Goal: Task Accomplishment & Management: Complete application form

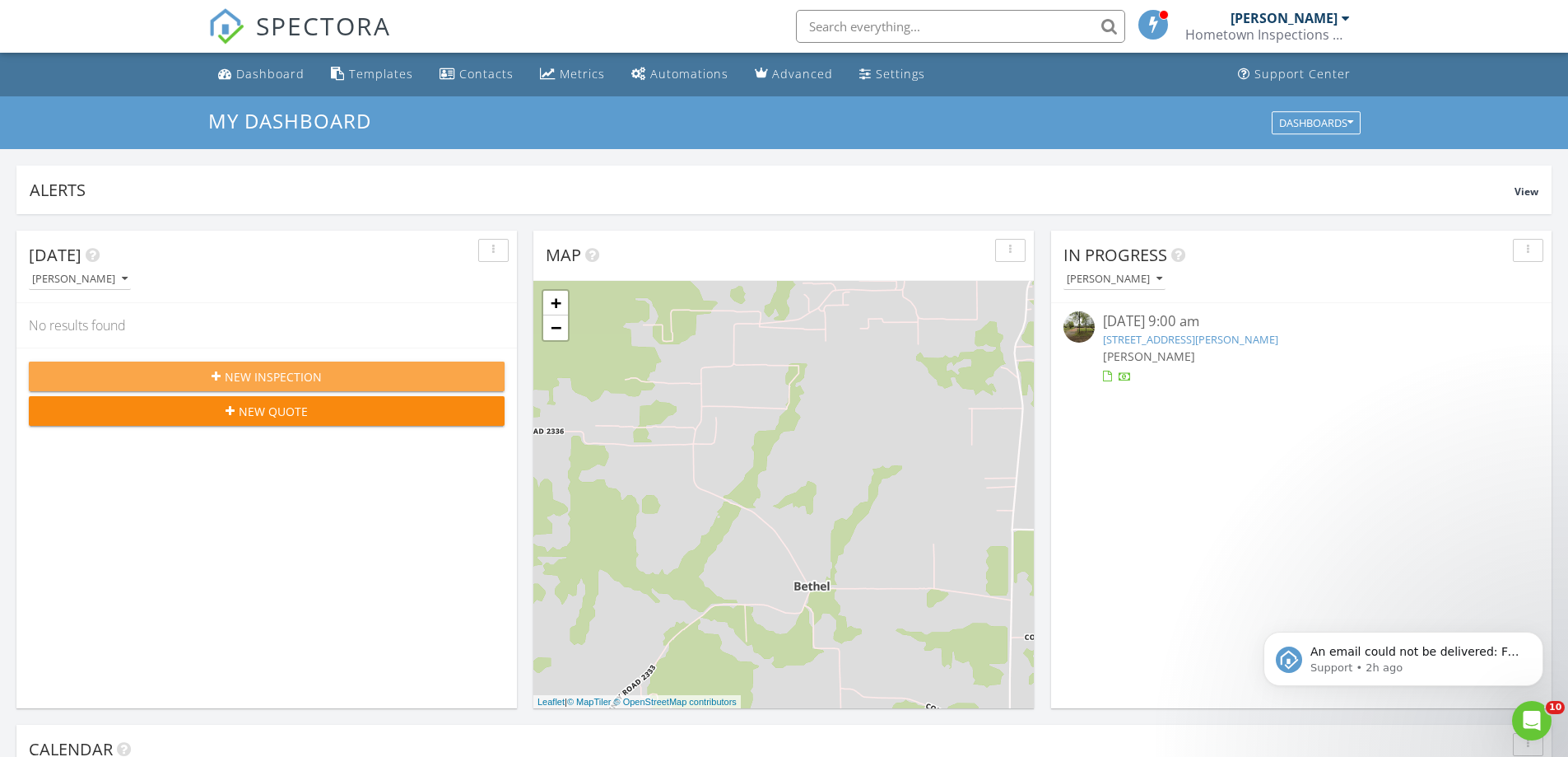
click at [318, 373] on span "New Inspection" at bounding box center [273, 377] width 97 height 17
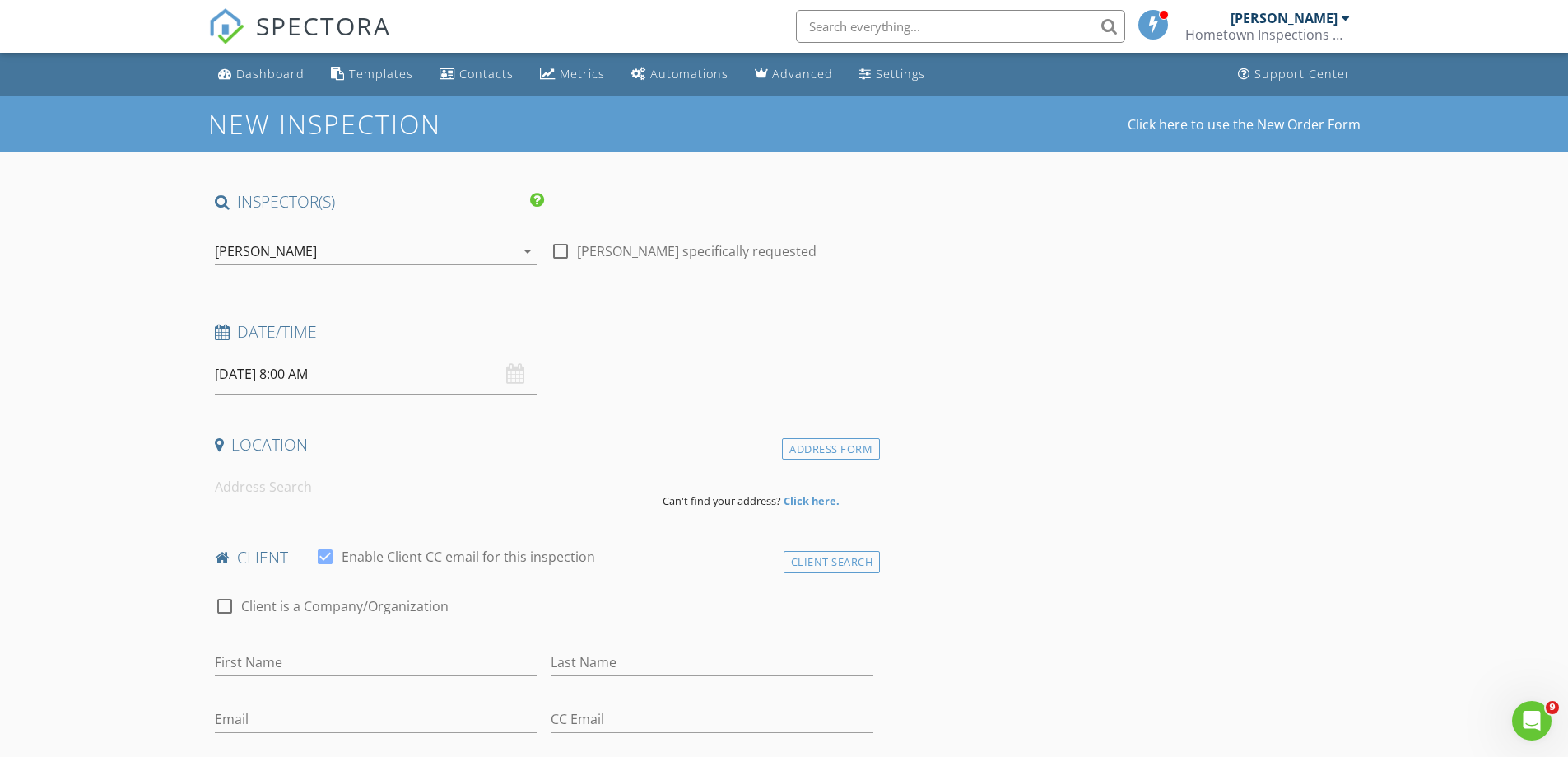
drag, startPoint x: 511, startPoint y: 374, endPoint x: 507, endPoint y: 365, distance: 9.8
click at [510, 374] on div "[DATE] 8:00 AM" at bounding box center [377, 374] width 323 height 40
click at [303, 376] on input "[DATE] 8:00 AM" at bounding box center [377, 374] width 323 height 40
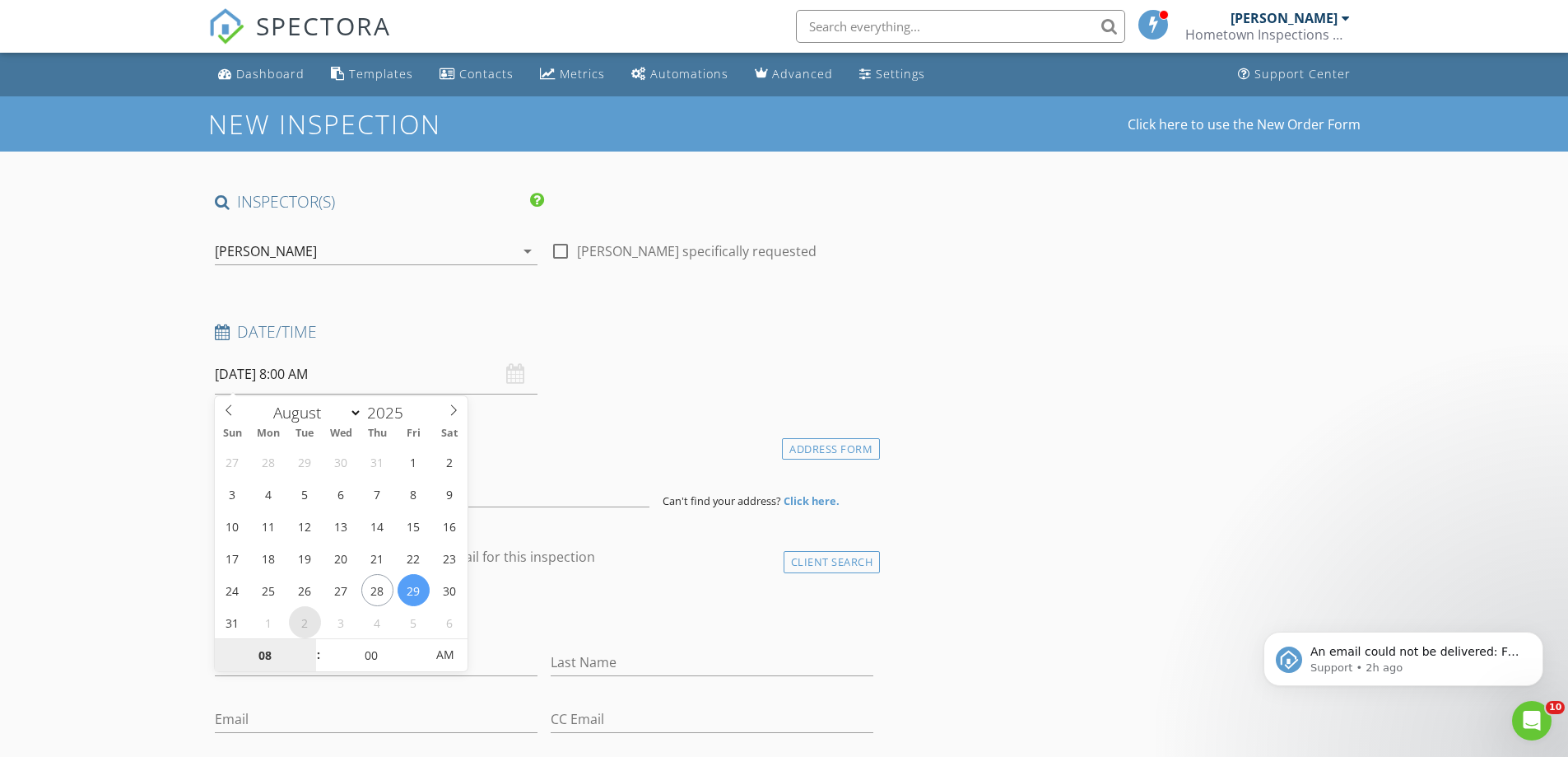
select select "8"
type input "[DATE] 8:00 AM"
type input "01"
type input "[DATE] 1:00 AM"
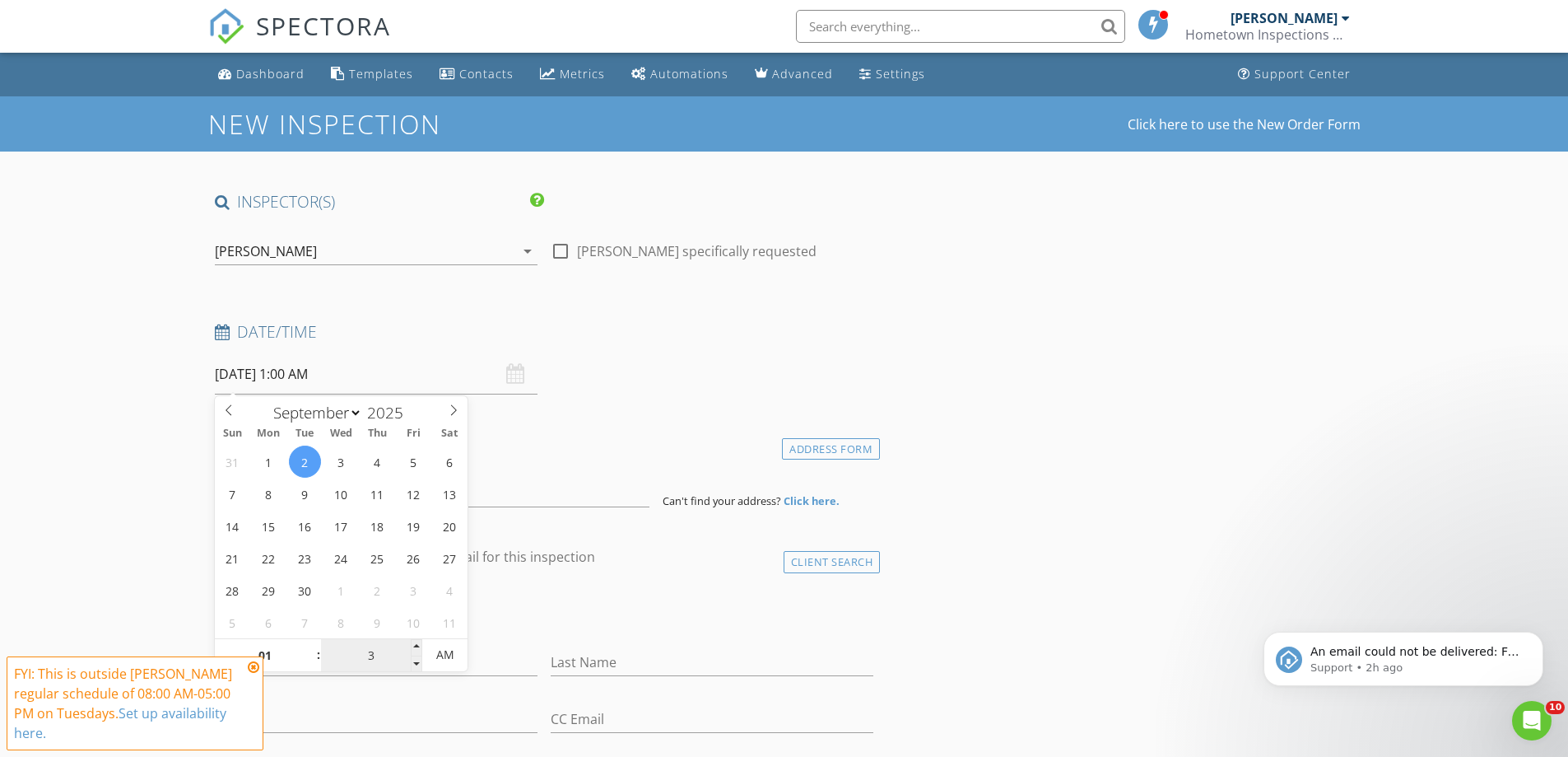
type input "30"
type input "[DATE] 1:30 PM"
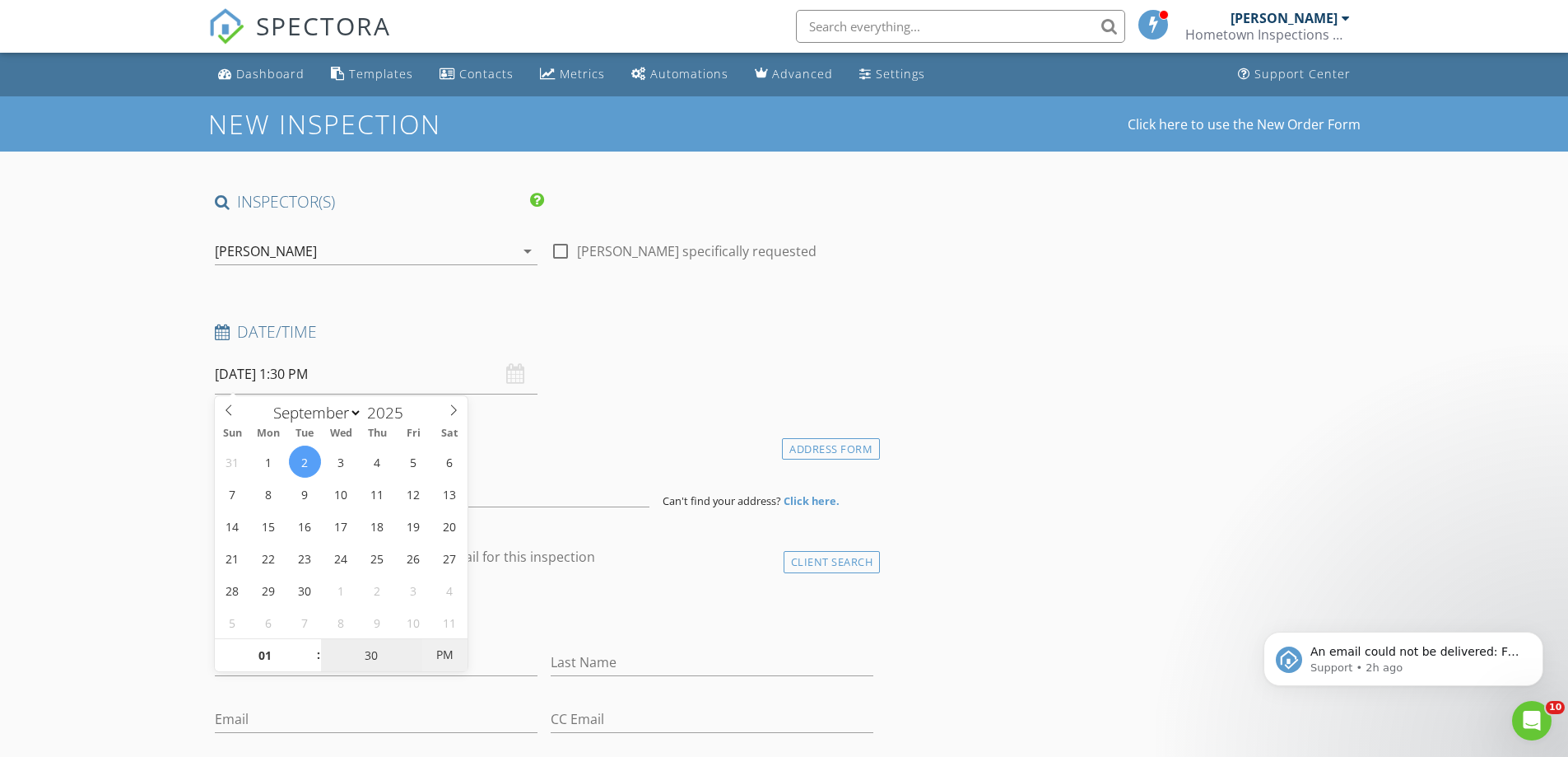
click at [450, 654] on span "PM" at bounding box center [444, 655] width 45 height 33
click at [542, 619] on div "check_box_outline_blank Client is a Company/Organization" at bounding box center [545, 615] width 660 height 43
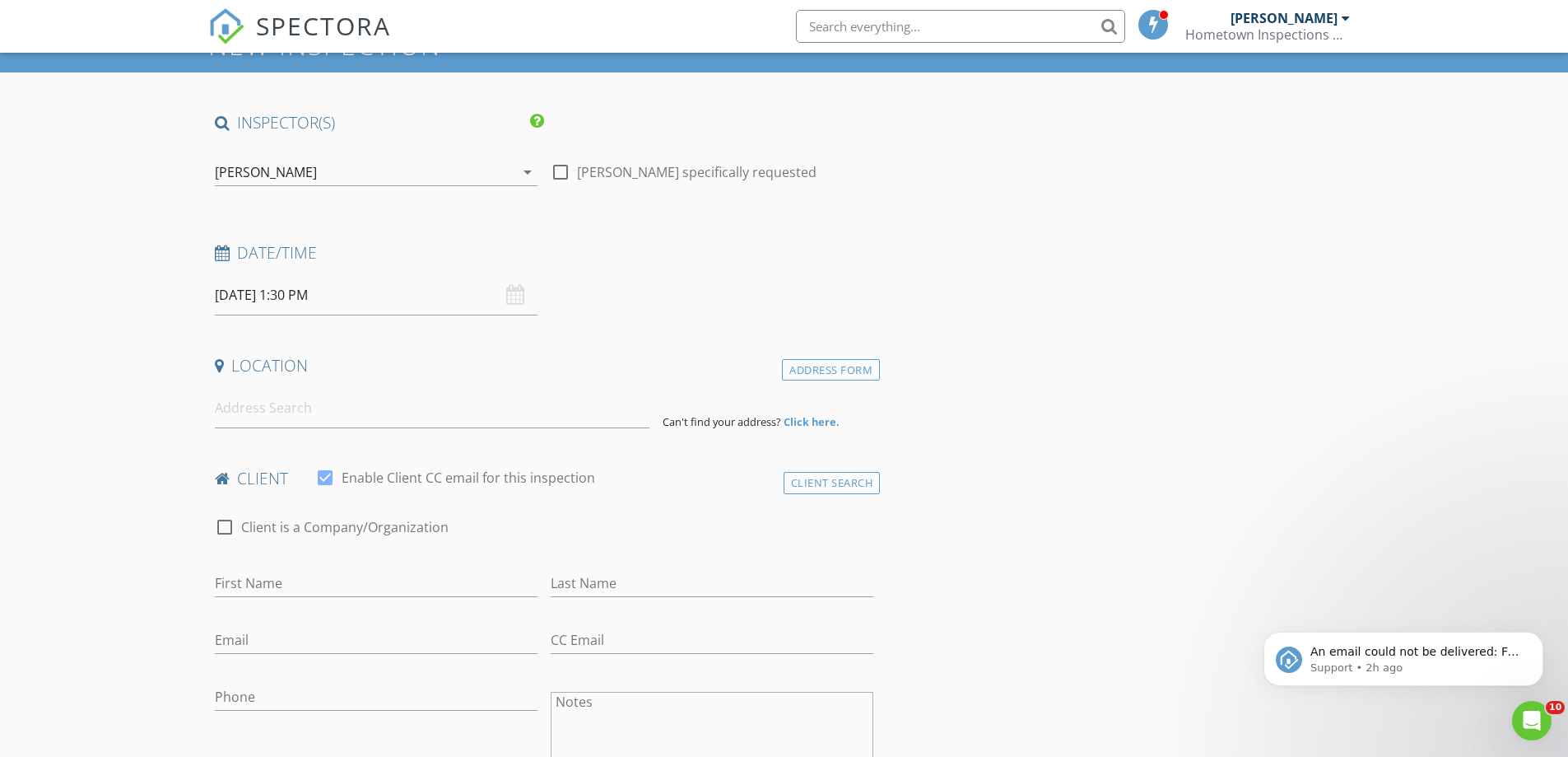
scroll to position [83, 0]
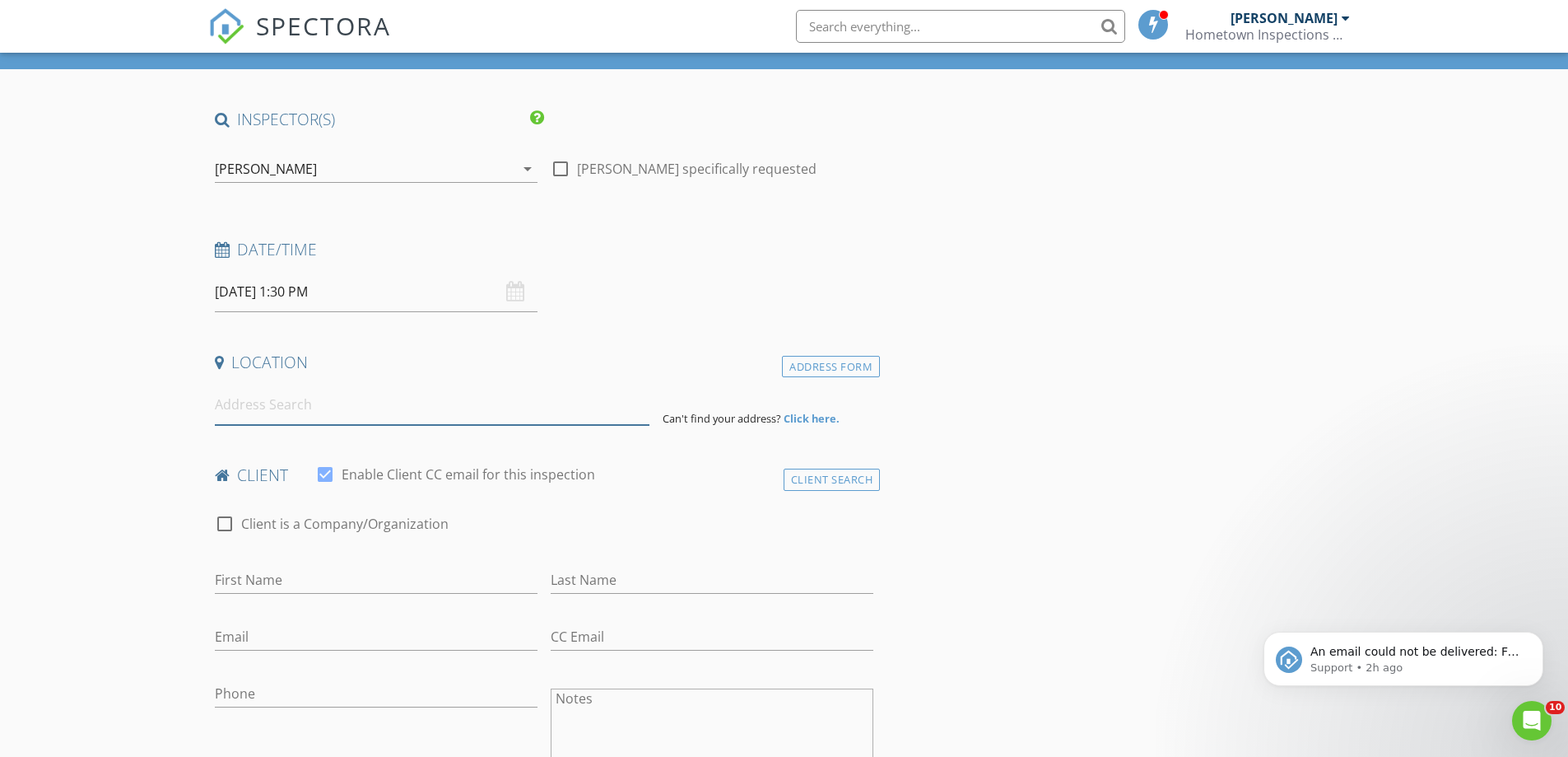
click at [328, 408] on input at bounding box center [433, 405] width 435 height 40
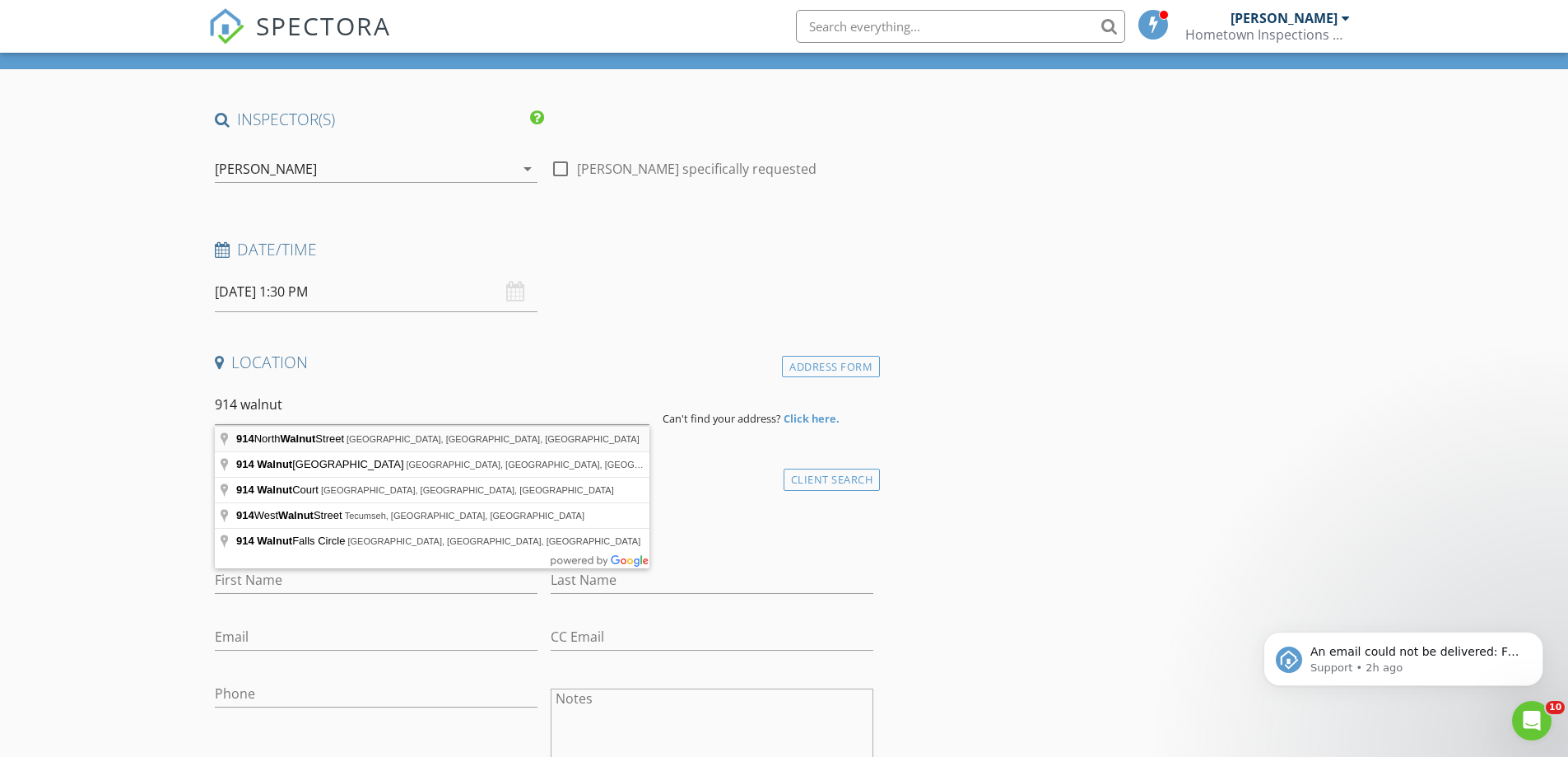
type input "[STREET_ADDRESS]"
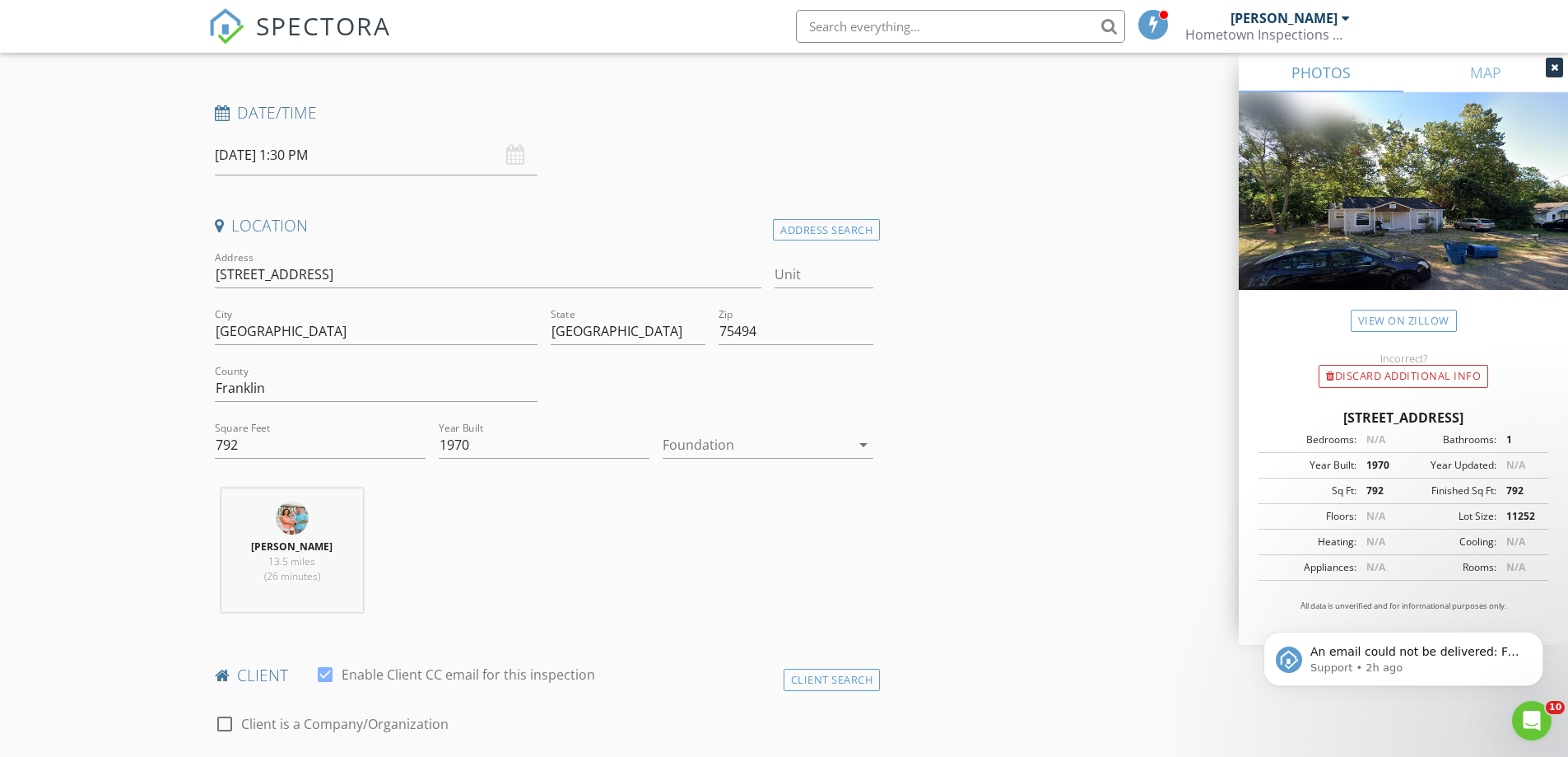
scroll to position [247, 0]
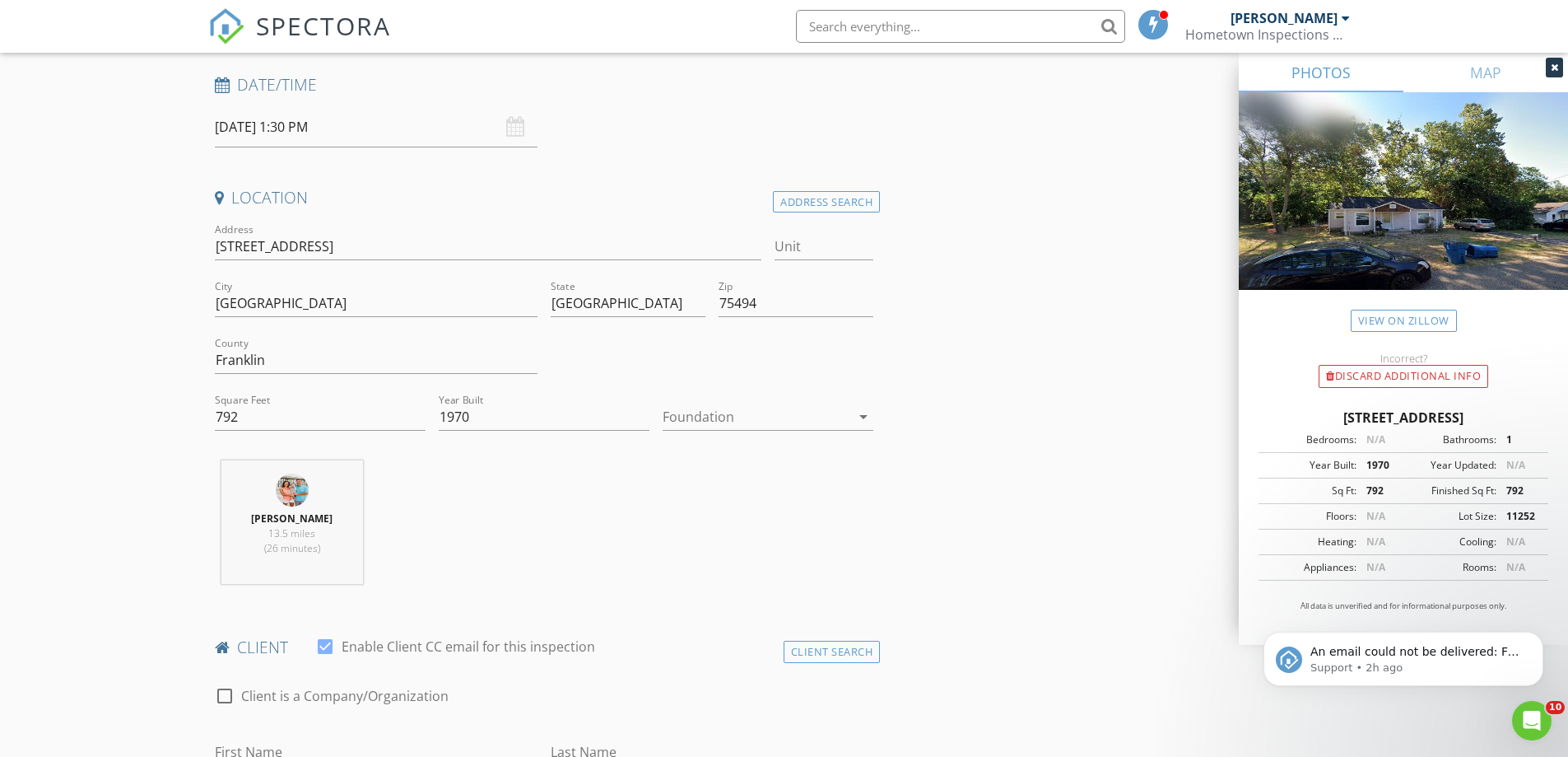
click at [682, 416] on div at bounding box center [756, 416] width 187 height 26
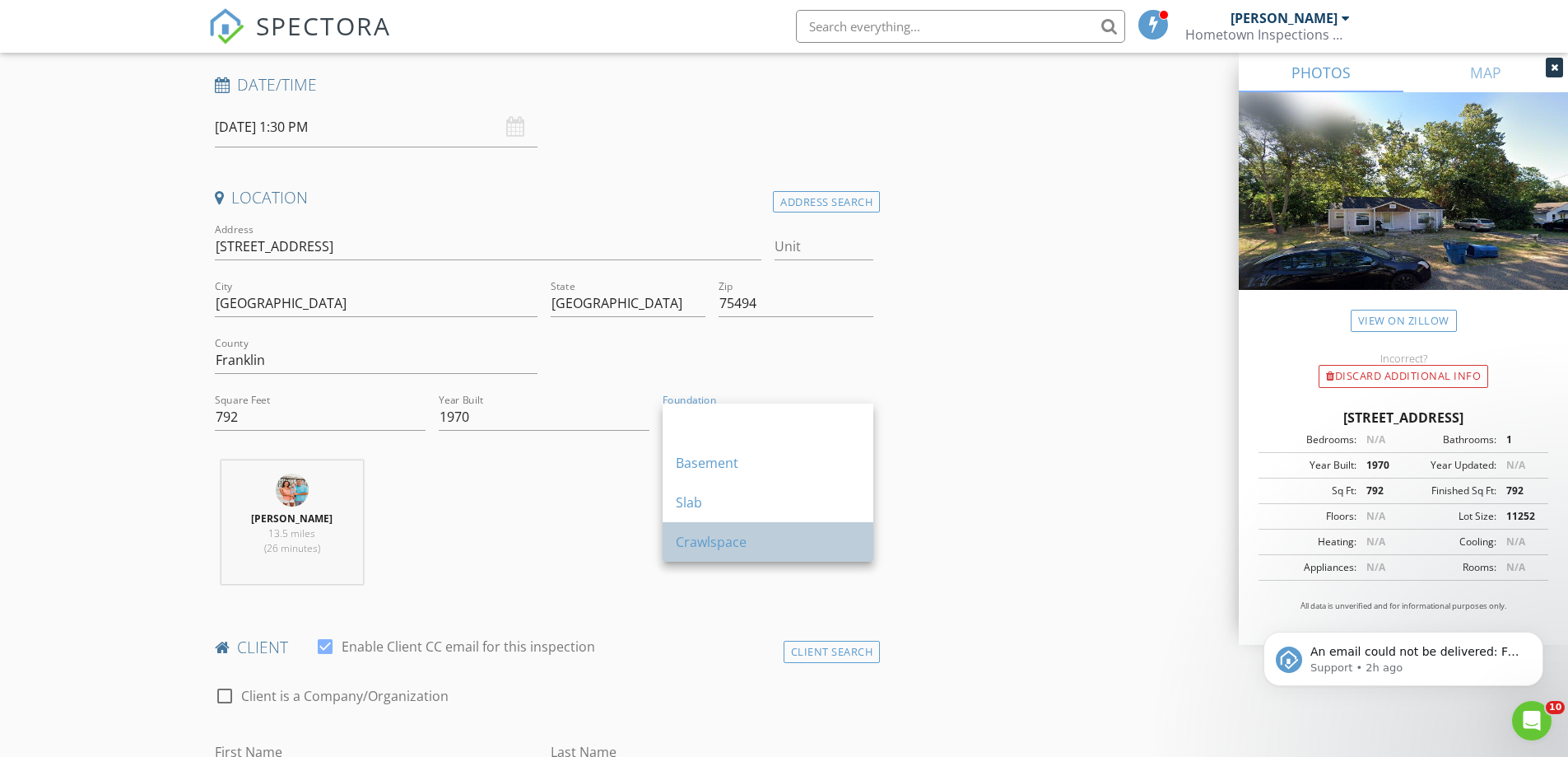
click at [723, 527] on div "Crawlspace" at bounding box center [768, 542] width 185 height 39
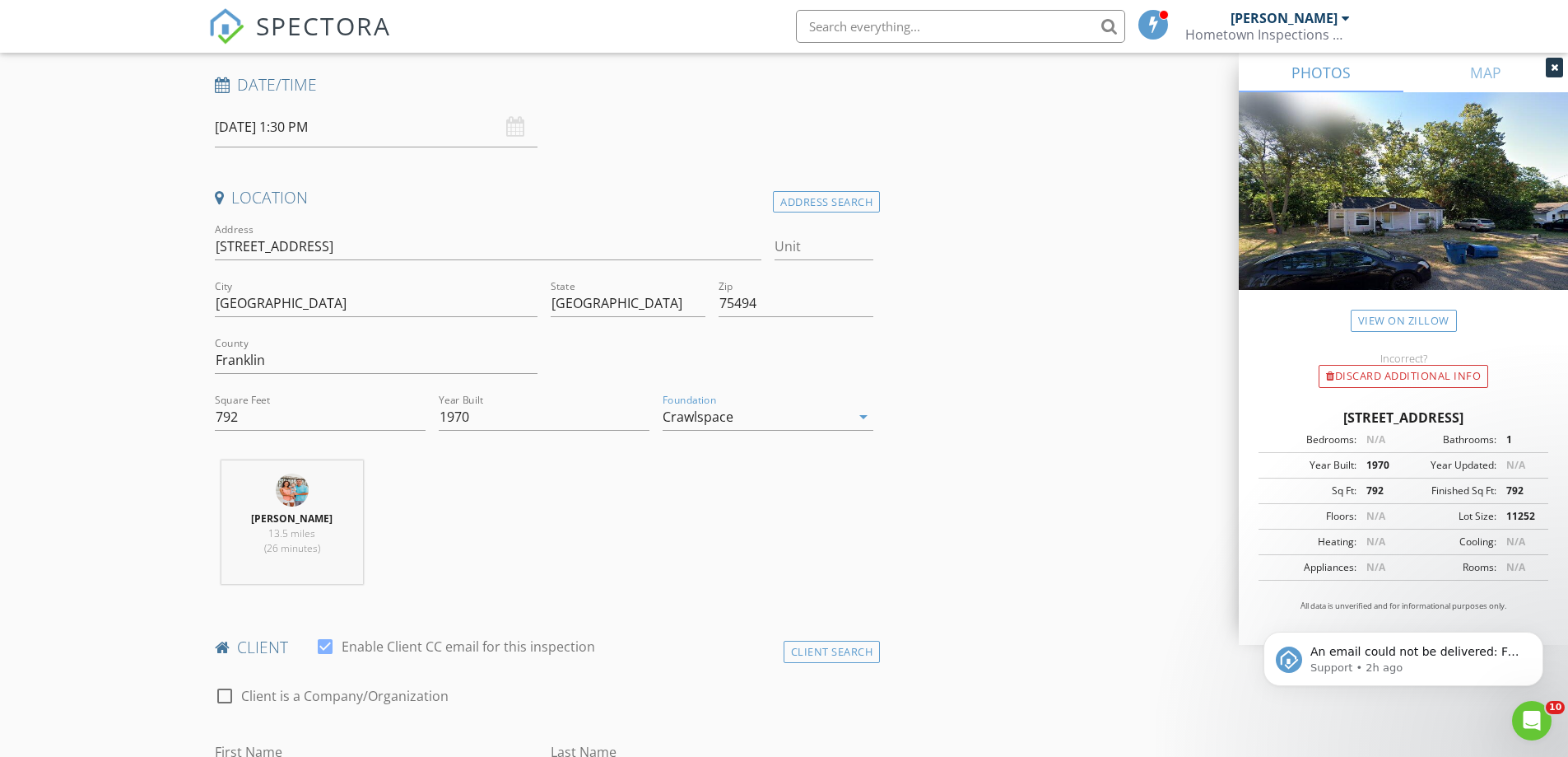
click at [613, 511] on div "[PERSON_NAME] 13.5 miles (26 minutes)" at bounding box center [545, 529] width 673 height 137
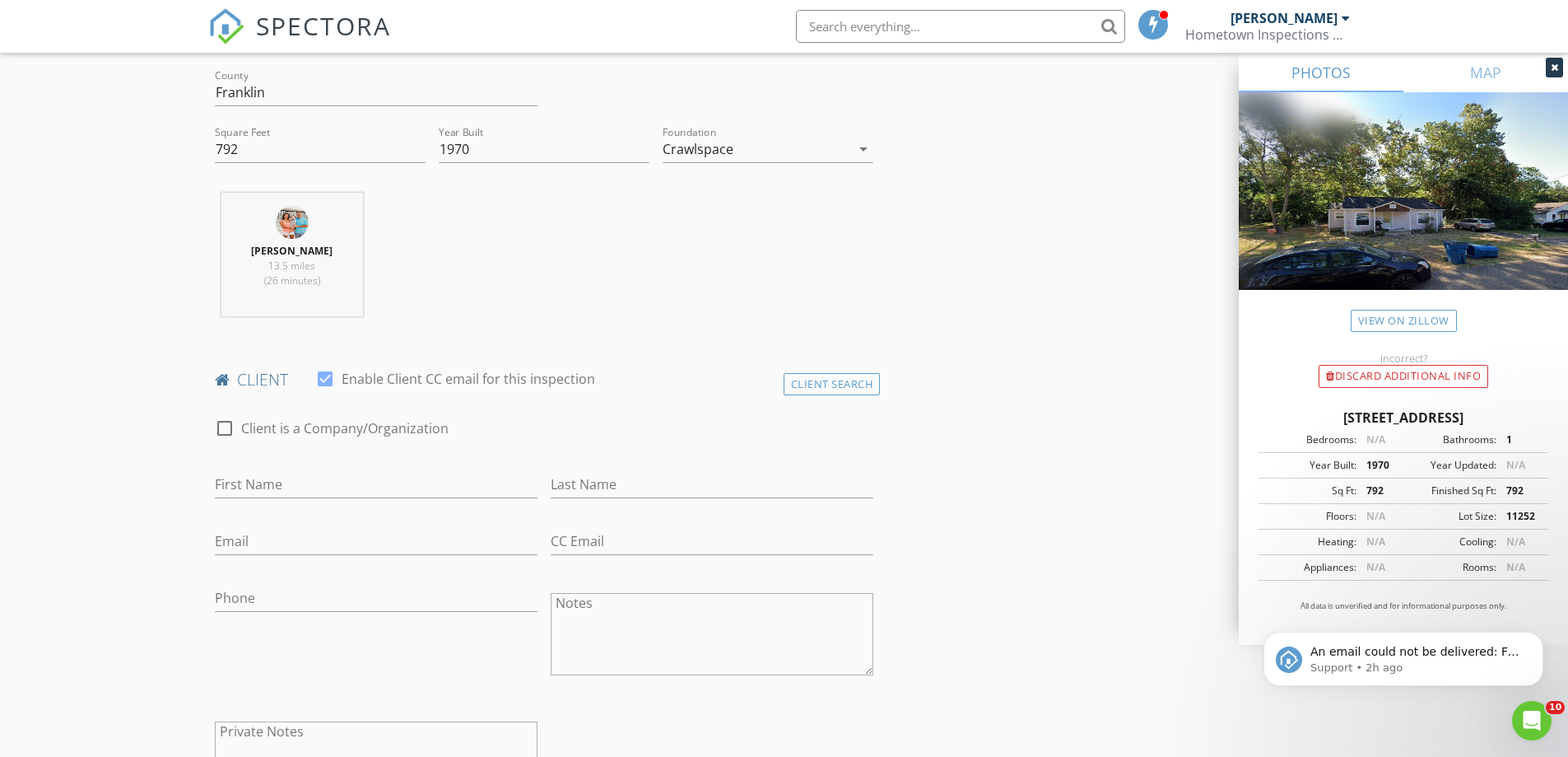
scroll to position [576, 0]
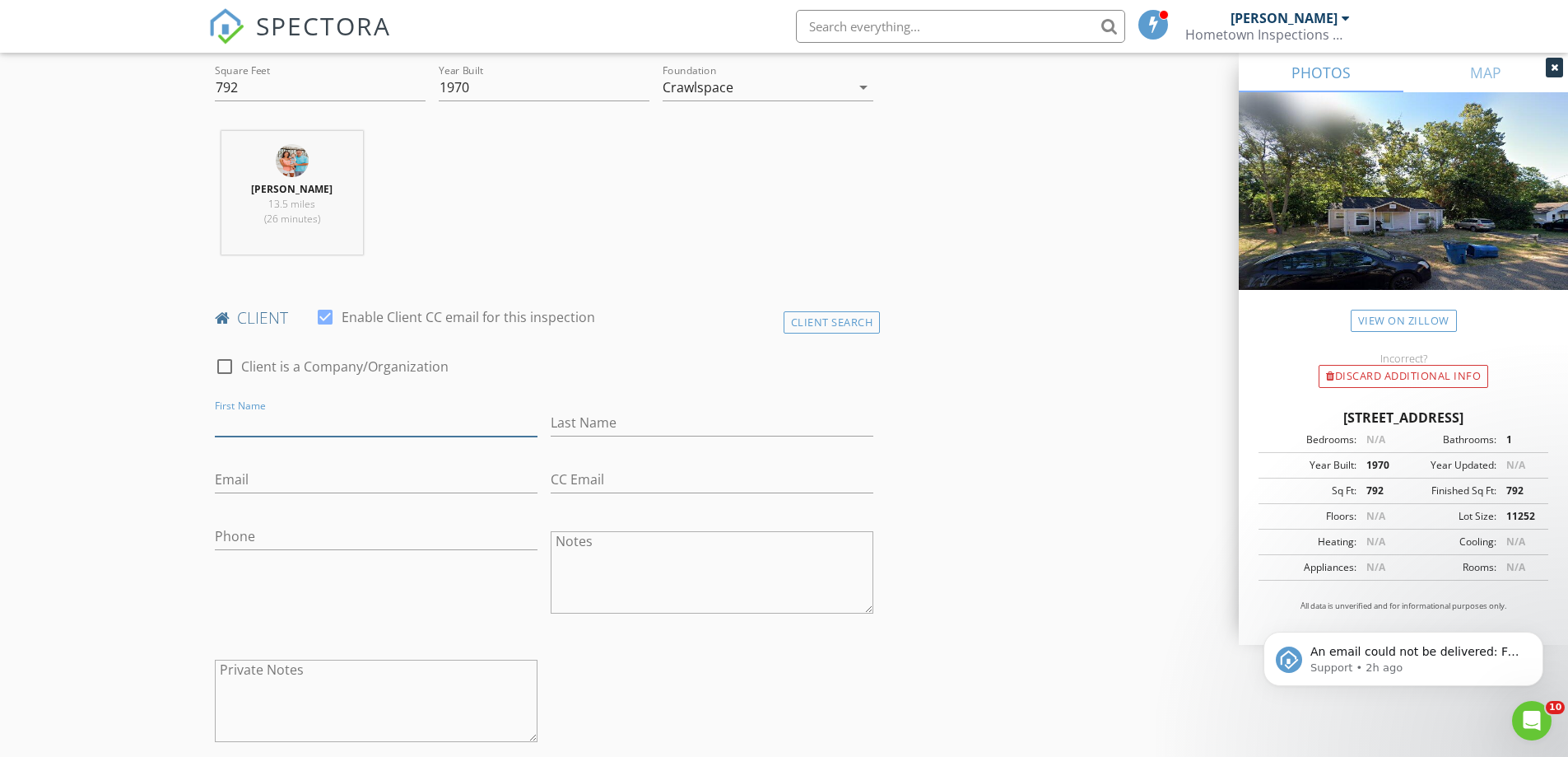
click at [335, 419] on input "First Name" at bounding box center [377, 423] width 323 height 27
type input "[PERSON_NAME]"
click at [265, 543] on input "Phone" at bounding box center [377, 537] width 323 height 27
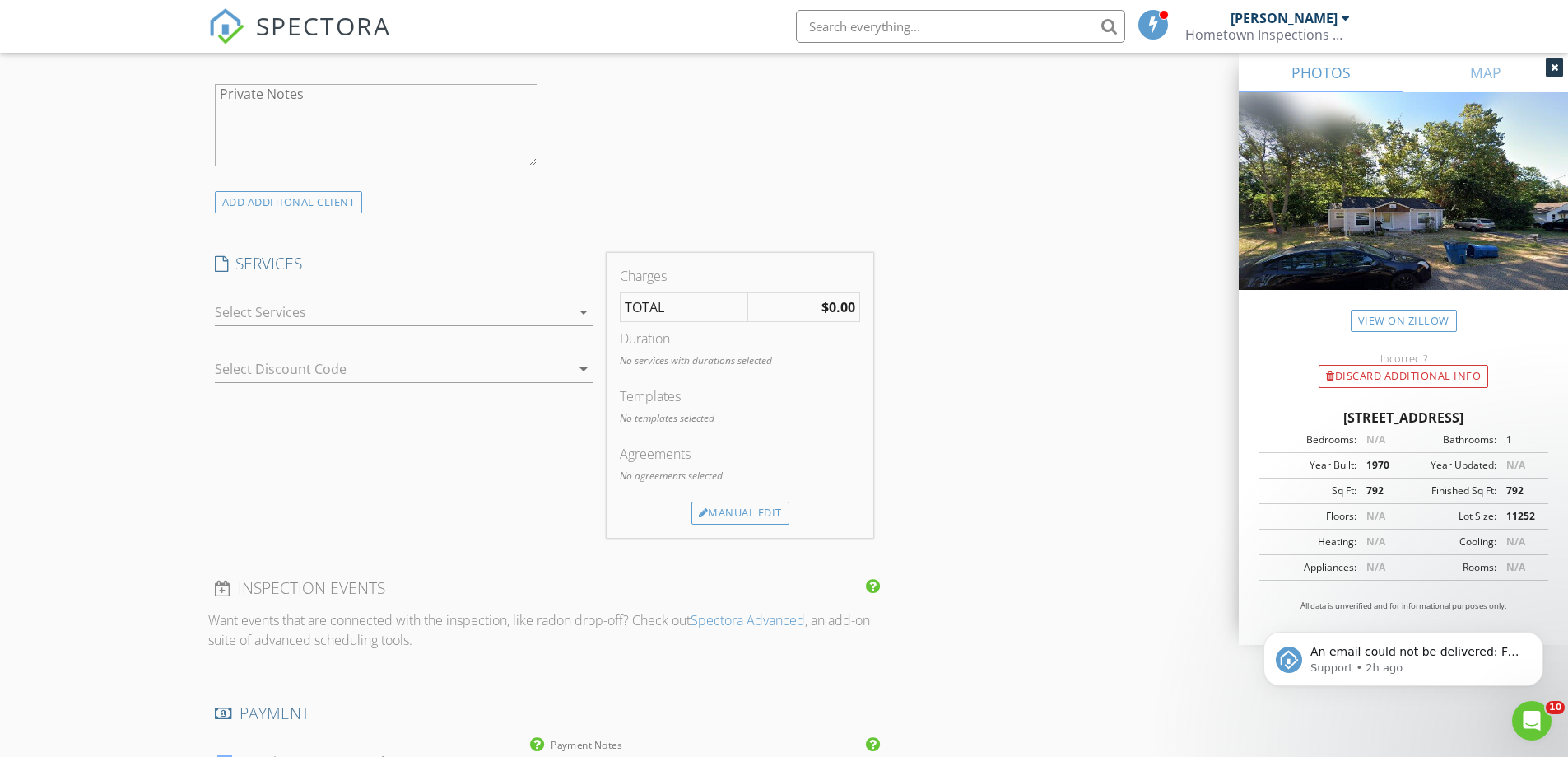
scroll to position [1153, 0]
type input "[PHONE_NUMBER]"
click at [552, 304] on div at bounding box center [393, 311] width 356 height 26
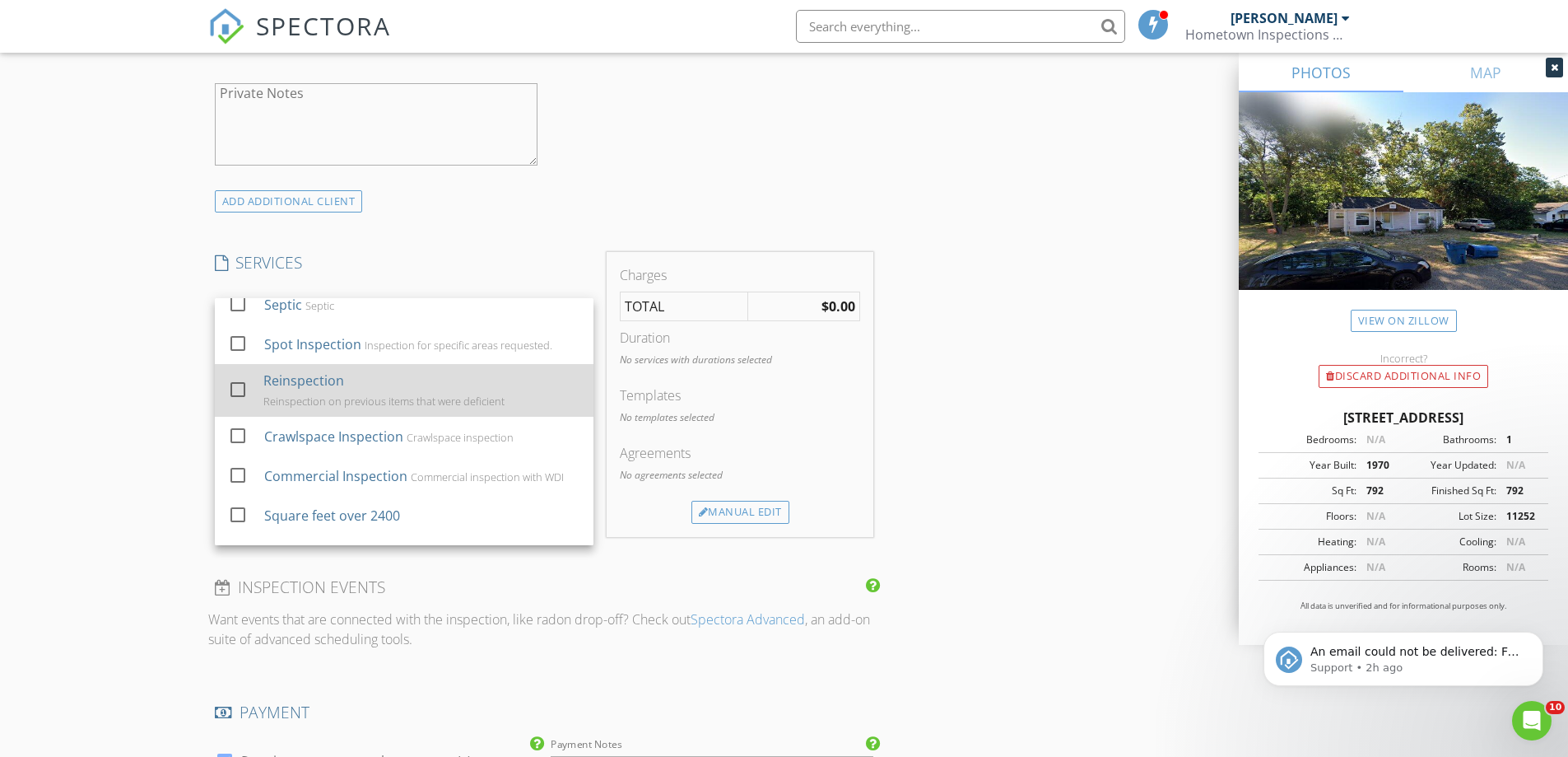
scroll to position [280, 0]
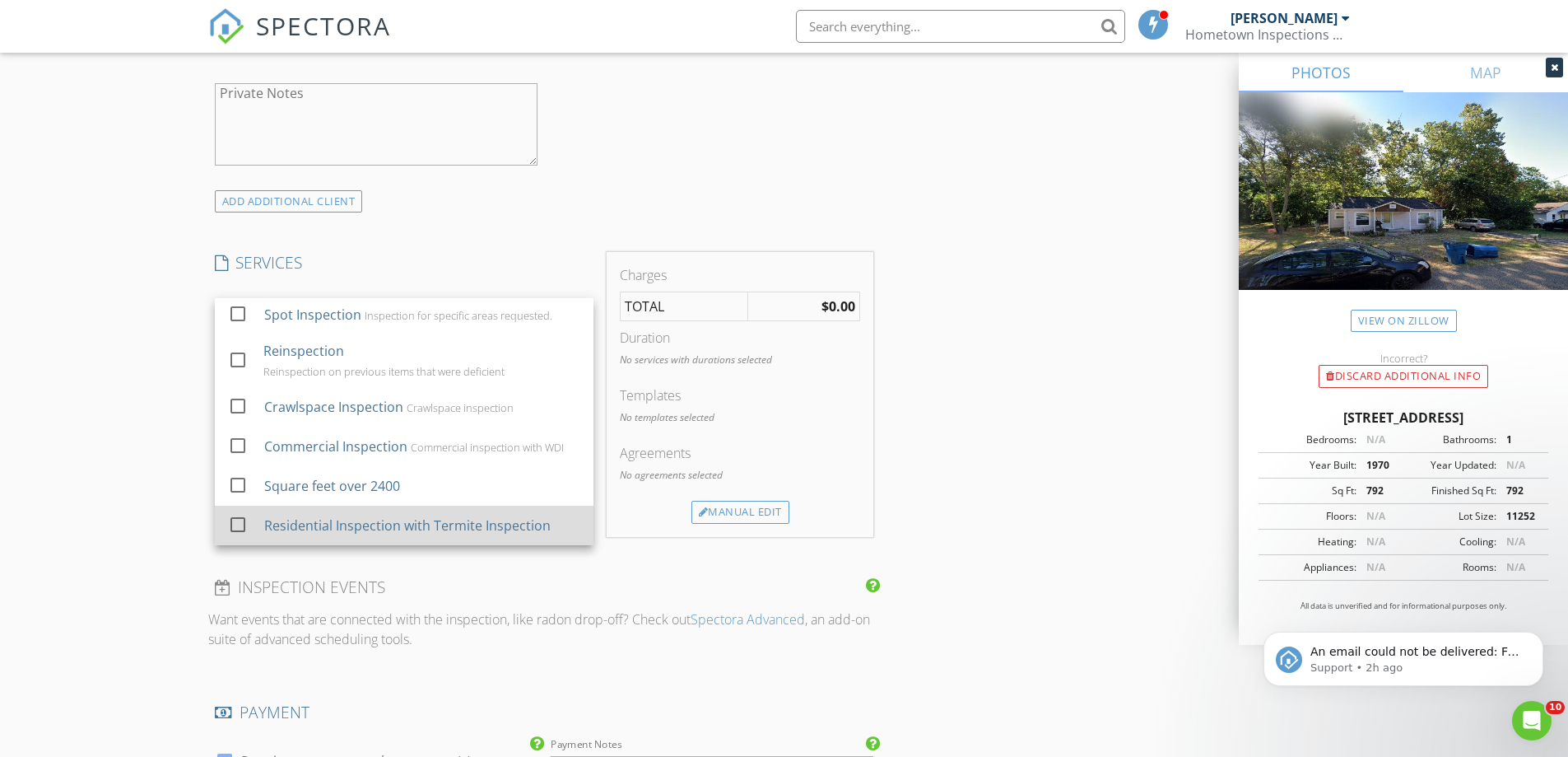
click at [291, 519] on div "Residential Inspection with Termite Inspection" at bounding box center [407, 525] width 286 height 20
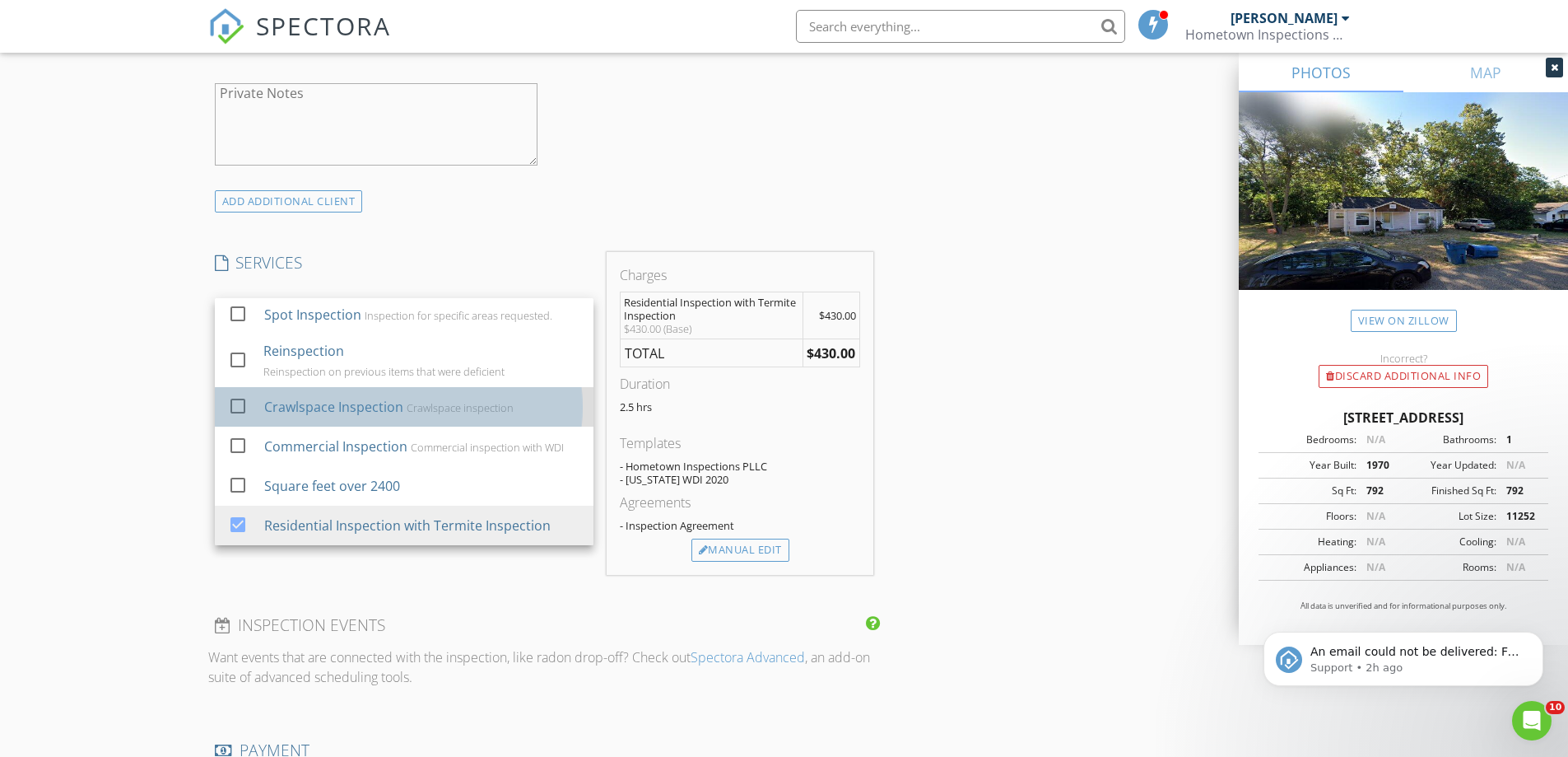
click at [256, 405] on div "check_box_outline_blank" at bounding box center [242, 407] width 30 height 38
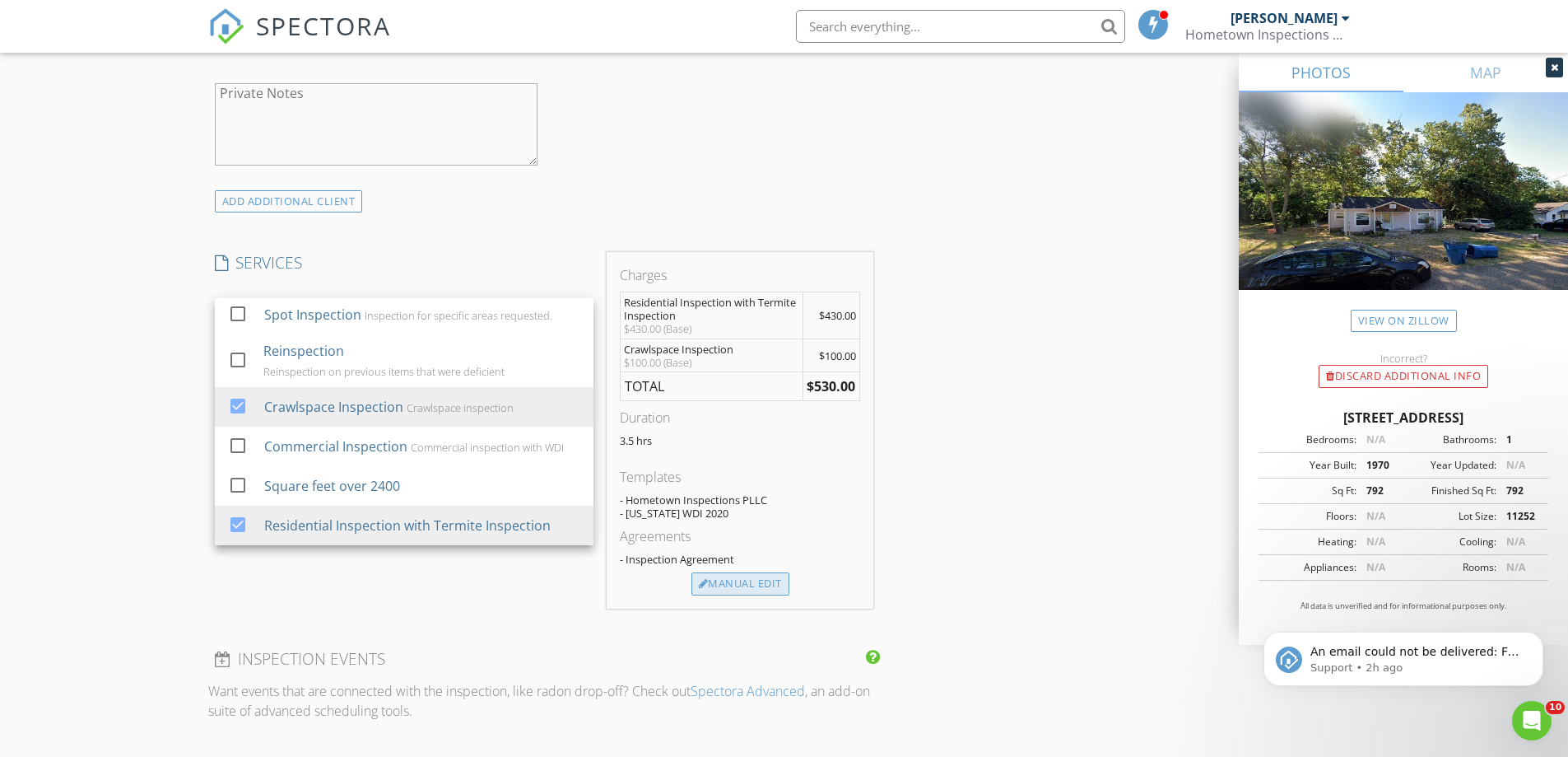
click at [773, 579] on div "Manual Edit" at bounding box center [740, 584] width 98 height 23
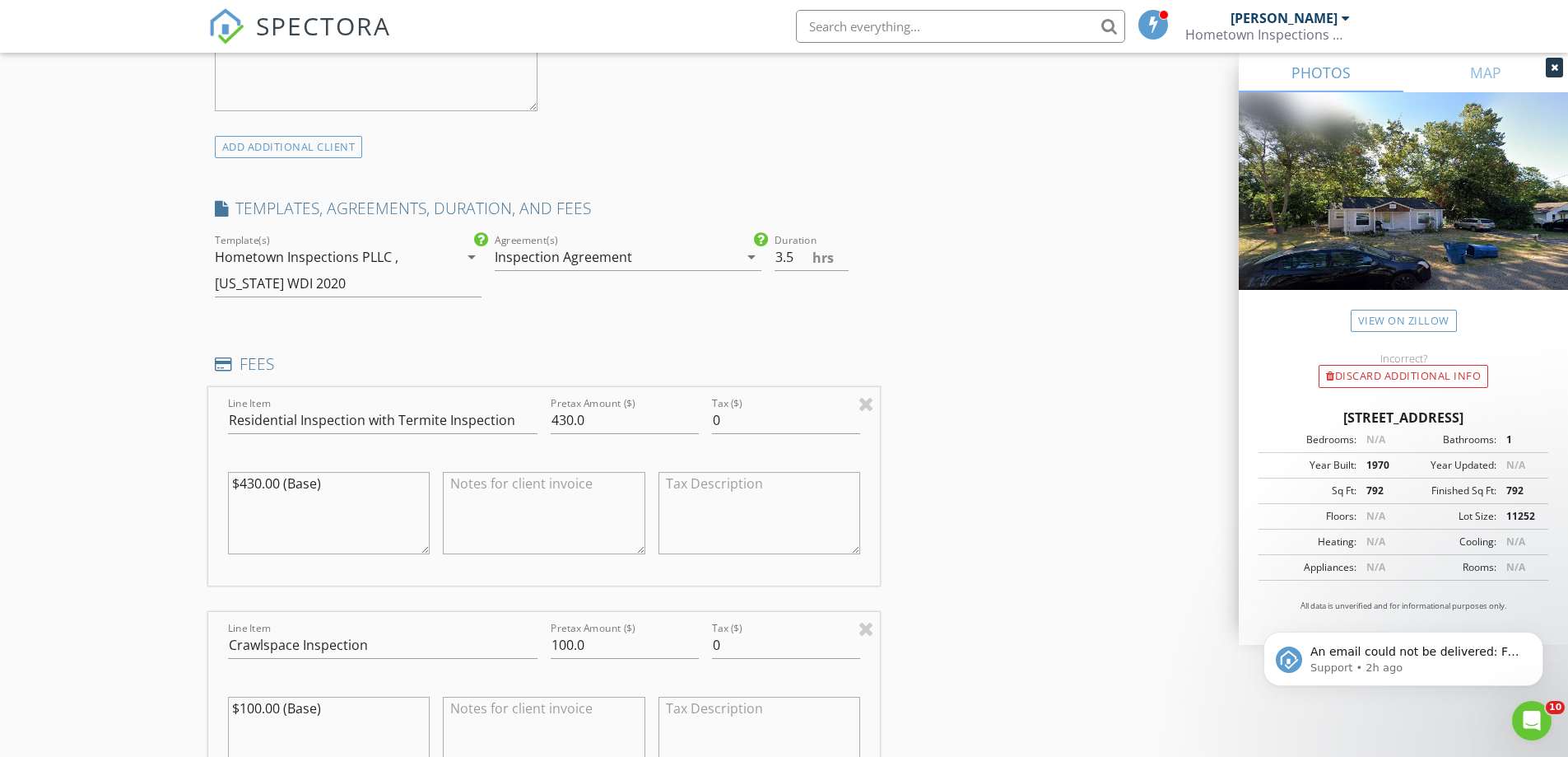
scroll to position [1236, 0]
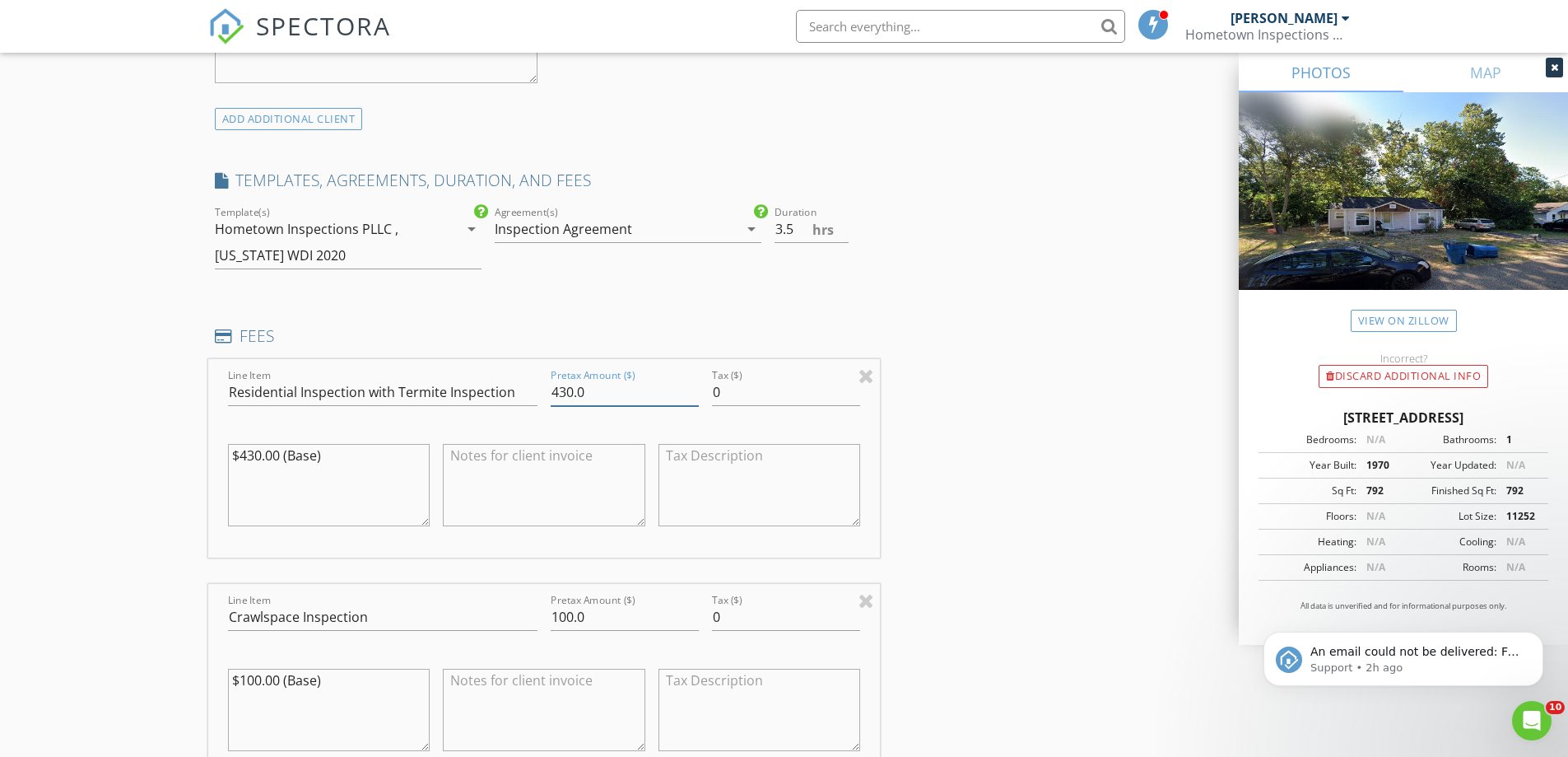
drag, startPoint x: 549, startPoint y: 394, endPoint x: 534, endPoint y: 394, distance: 15.0
click at [534, 394] on div "Line Item Residential Inspection with Termite Inspection Pretax Amount ($) 430.…" at bounding box center [545, 458] width 673 height 198
type input "450"
drag, startPoint x: 359, startPoint y: 454, endPoint x: 208, endPoint y: 451, distance: 151.0
click at [209, 451] on div "Line Item Residential Inspection with Termite Inspection Pretax Amount ($) 450 …" at bounding box center [545, 458] width 673 height 198
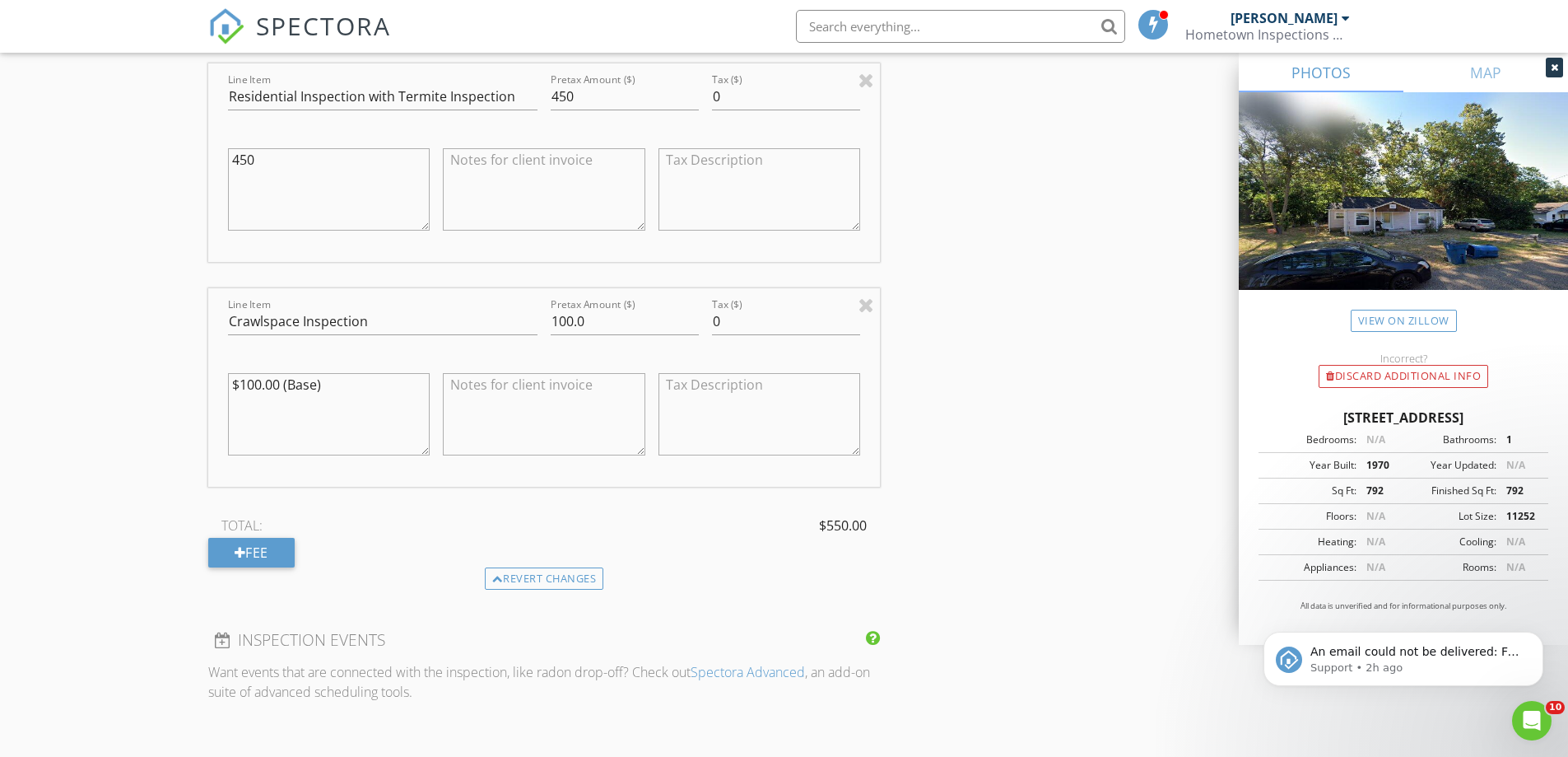
scroll to position [1565, 0]
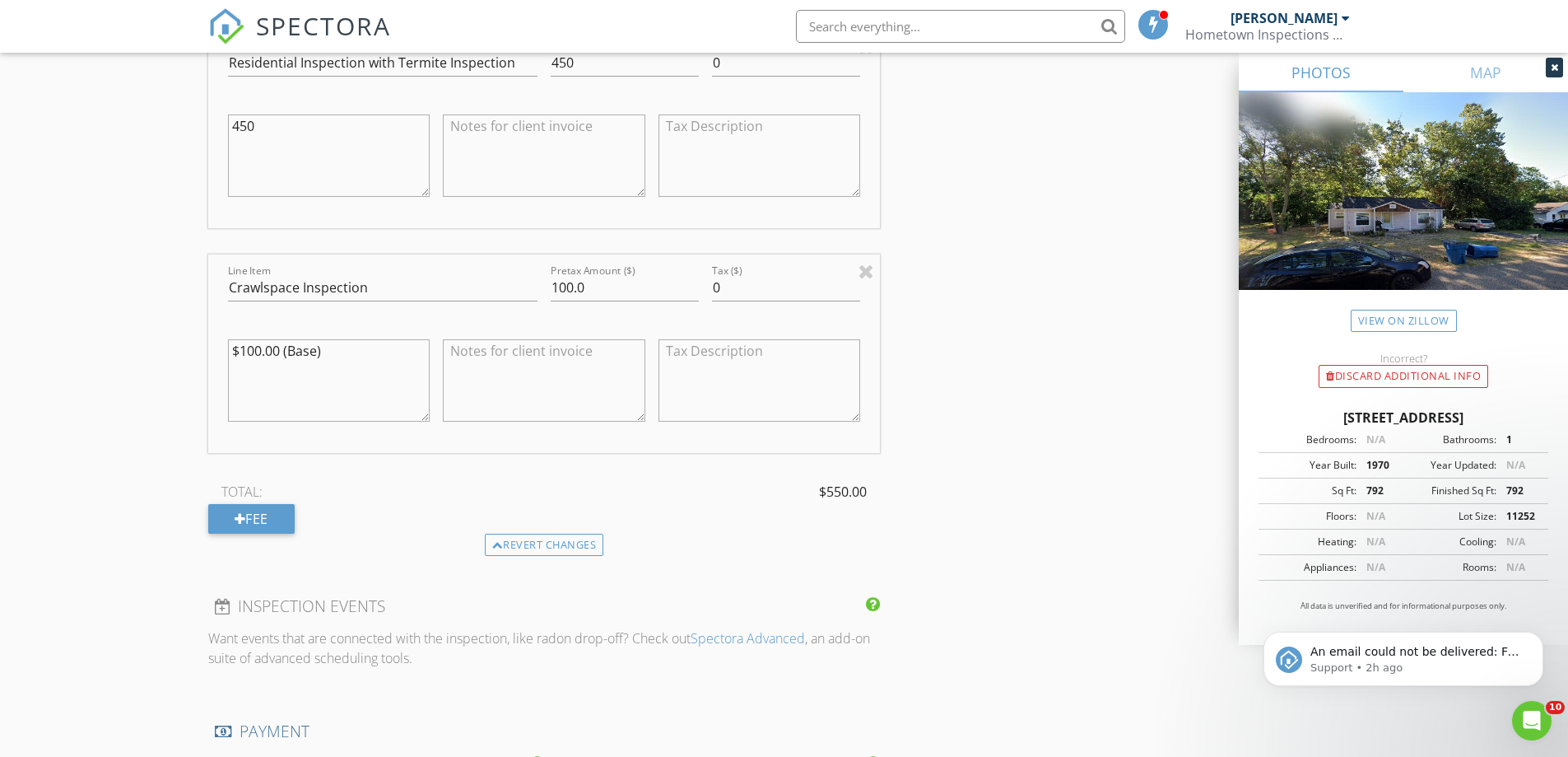
type textarea "450"
click at [904, 444] on div "INSPECTOR(S) check_box [PERSON_NAME] PRIMARY [PERSON_NAME] arrow_drop_down chec…" at bounding box center [784, 192] width 1153 height 3132
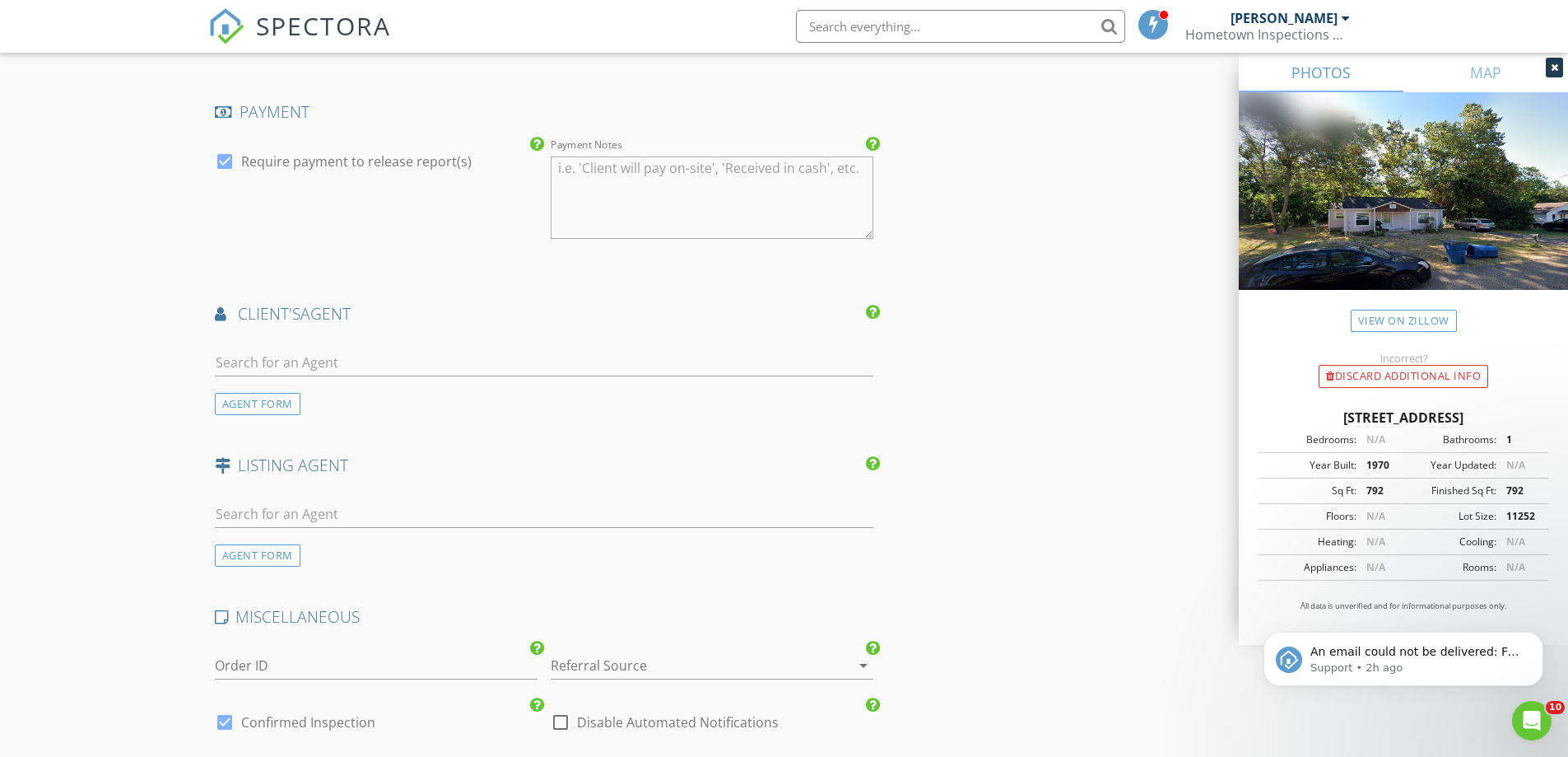
scroll to position [2224, 0]
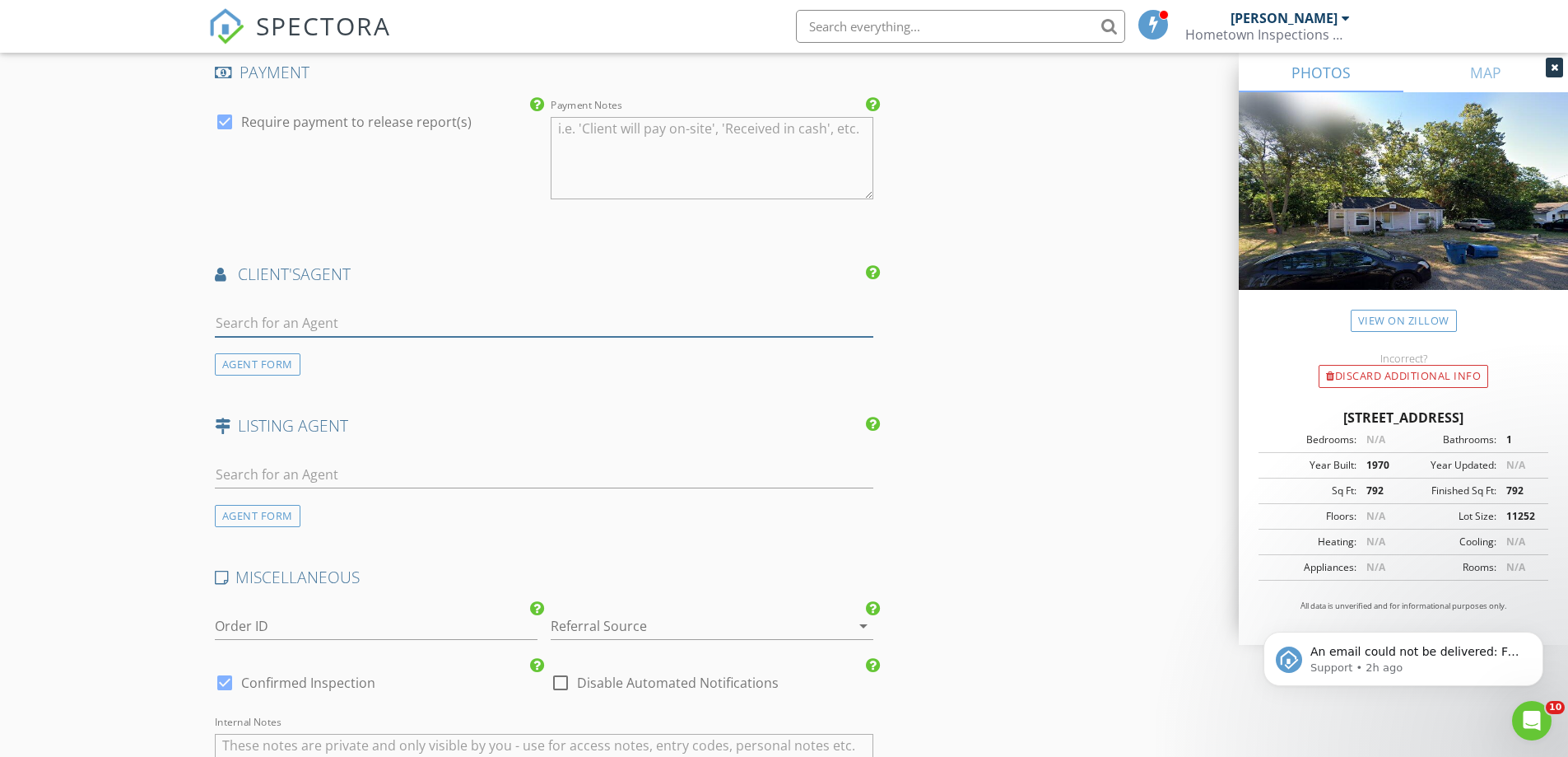
click at [251, 320] on input "text" at bounding box center [545, 323] width 660 height 27
type input "[PERSON_NAME]"
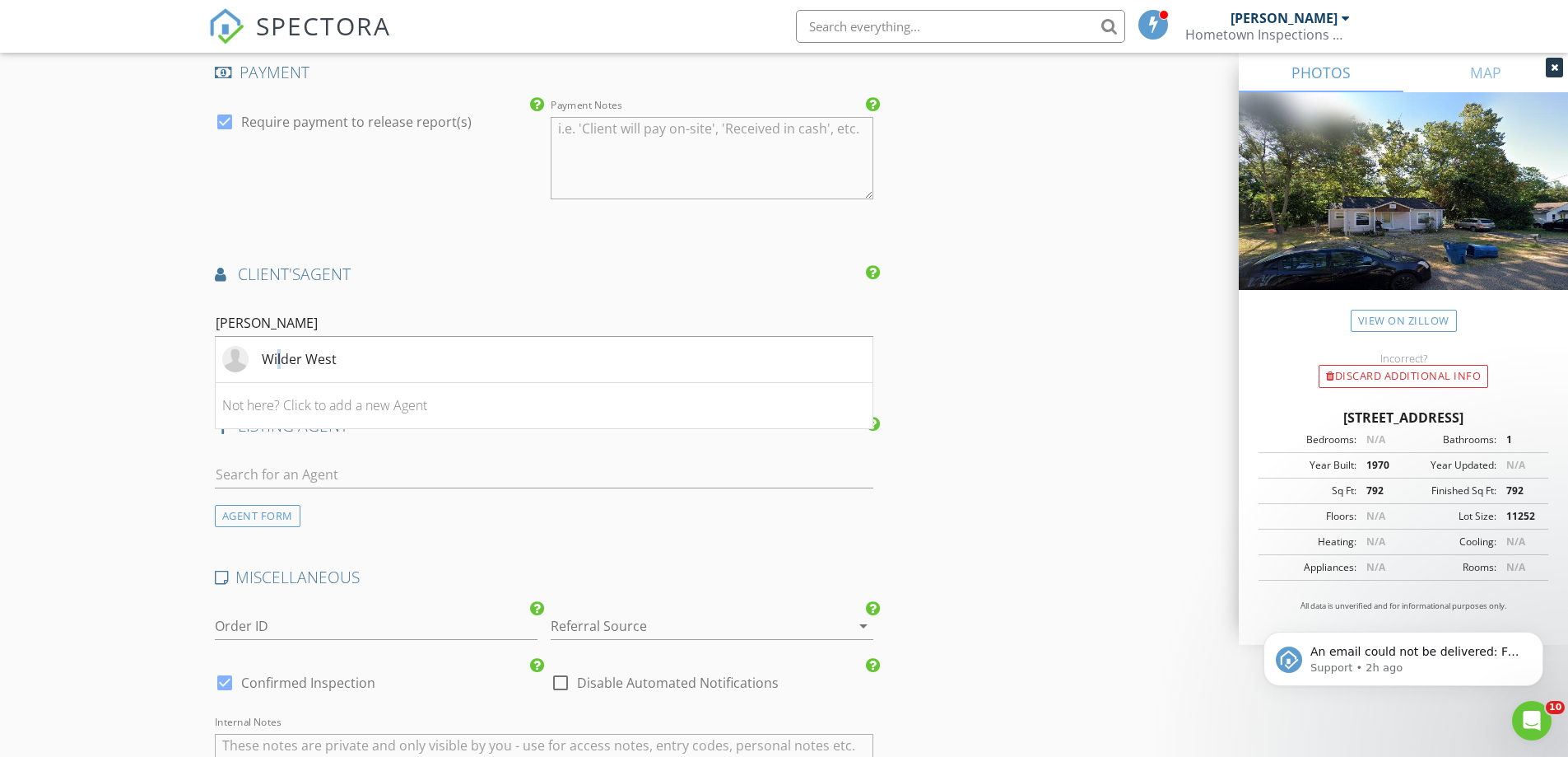
click at [282, 353] on div "Wilder West" at bounding box center [299, 359] width 75 height 20
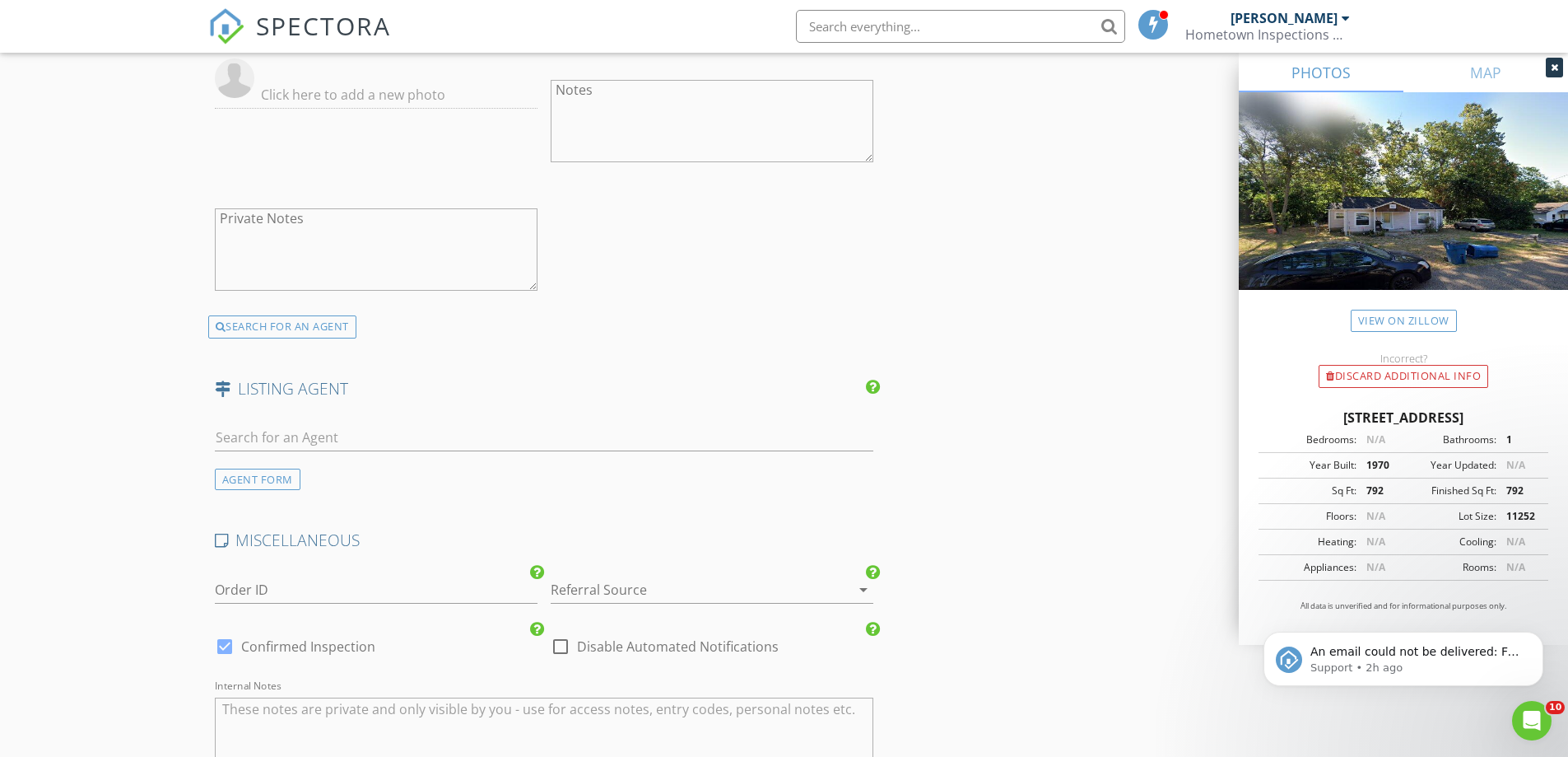
scroll to position [2718, 0]
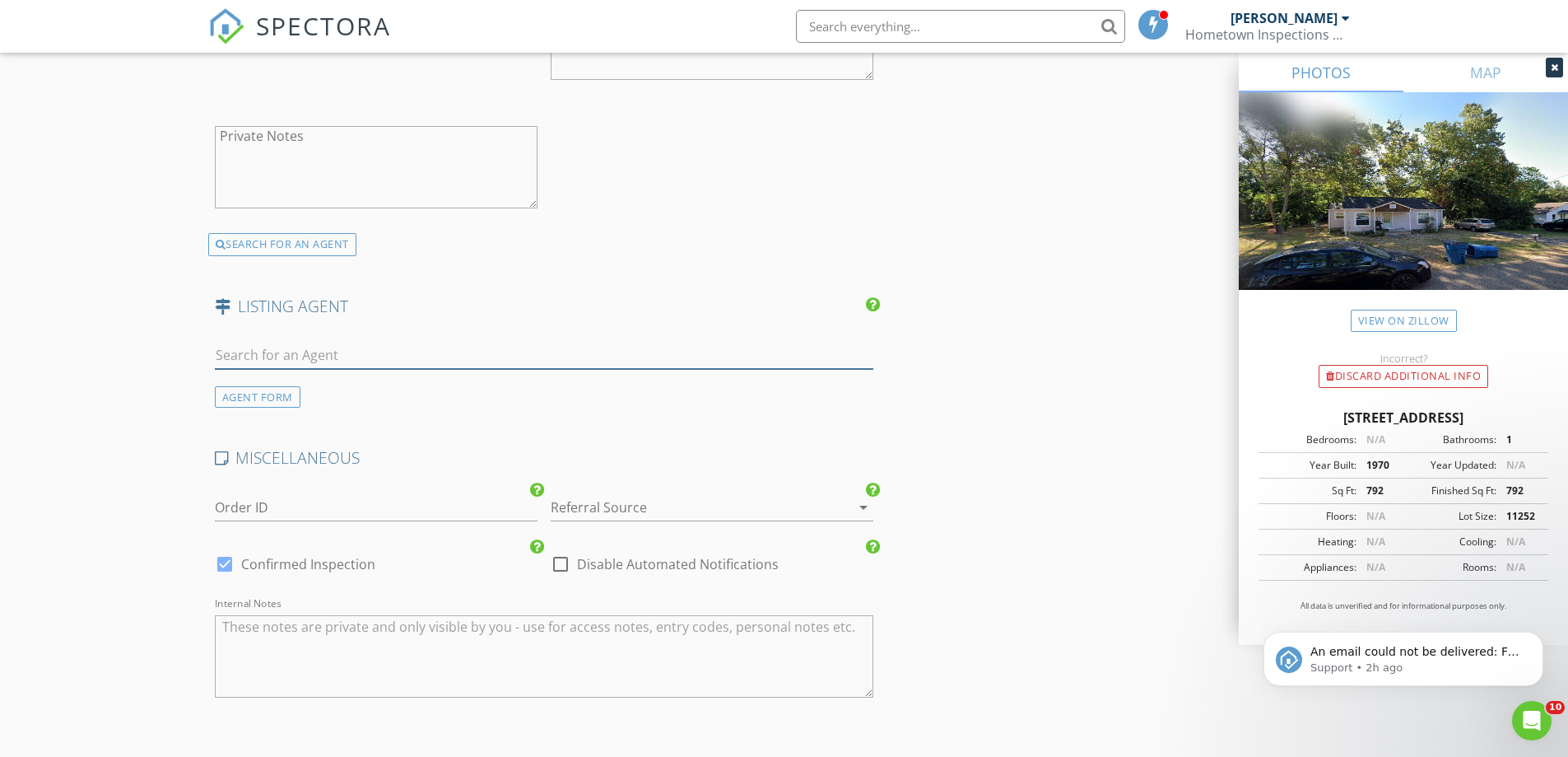
click at [252, 351] on input "text" at bounding box center [545, 355] width 660 height 27
type input "tayl"
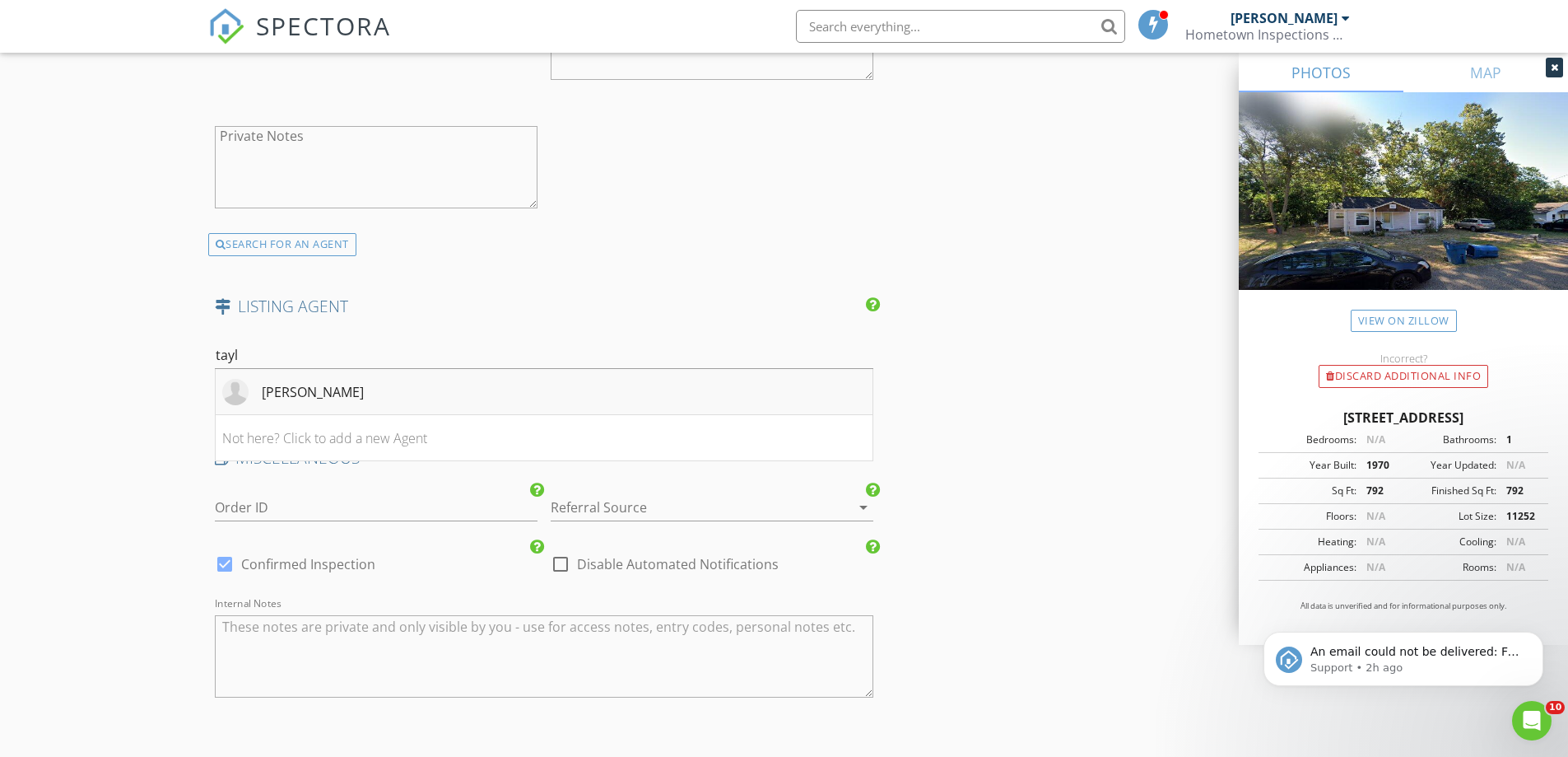
click at [277, 391] on div "[PERSON_NAME]" at bounding box center [312, 391] width 102 height 20
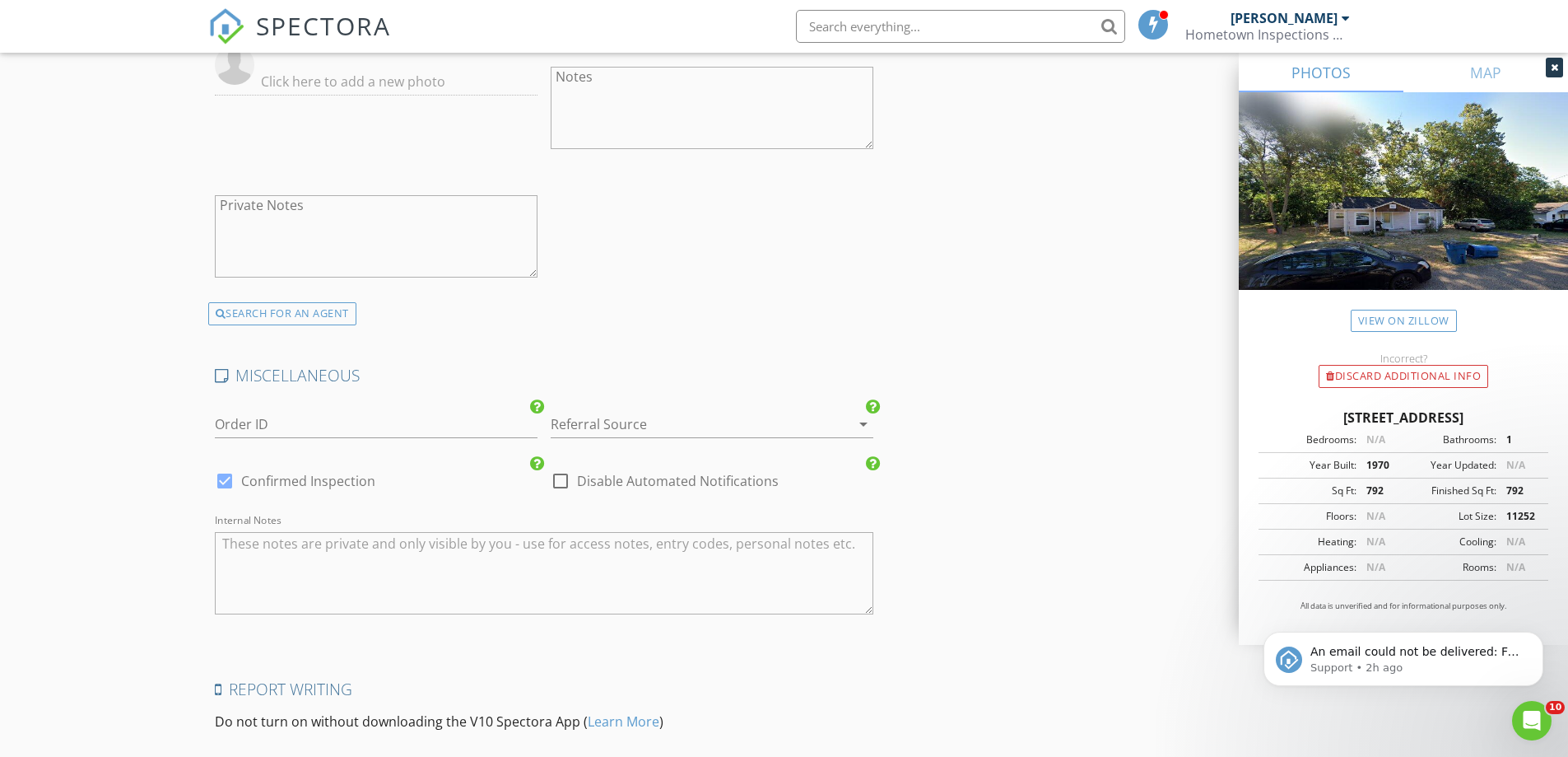
scroll to position [3213, 0]
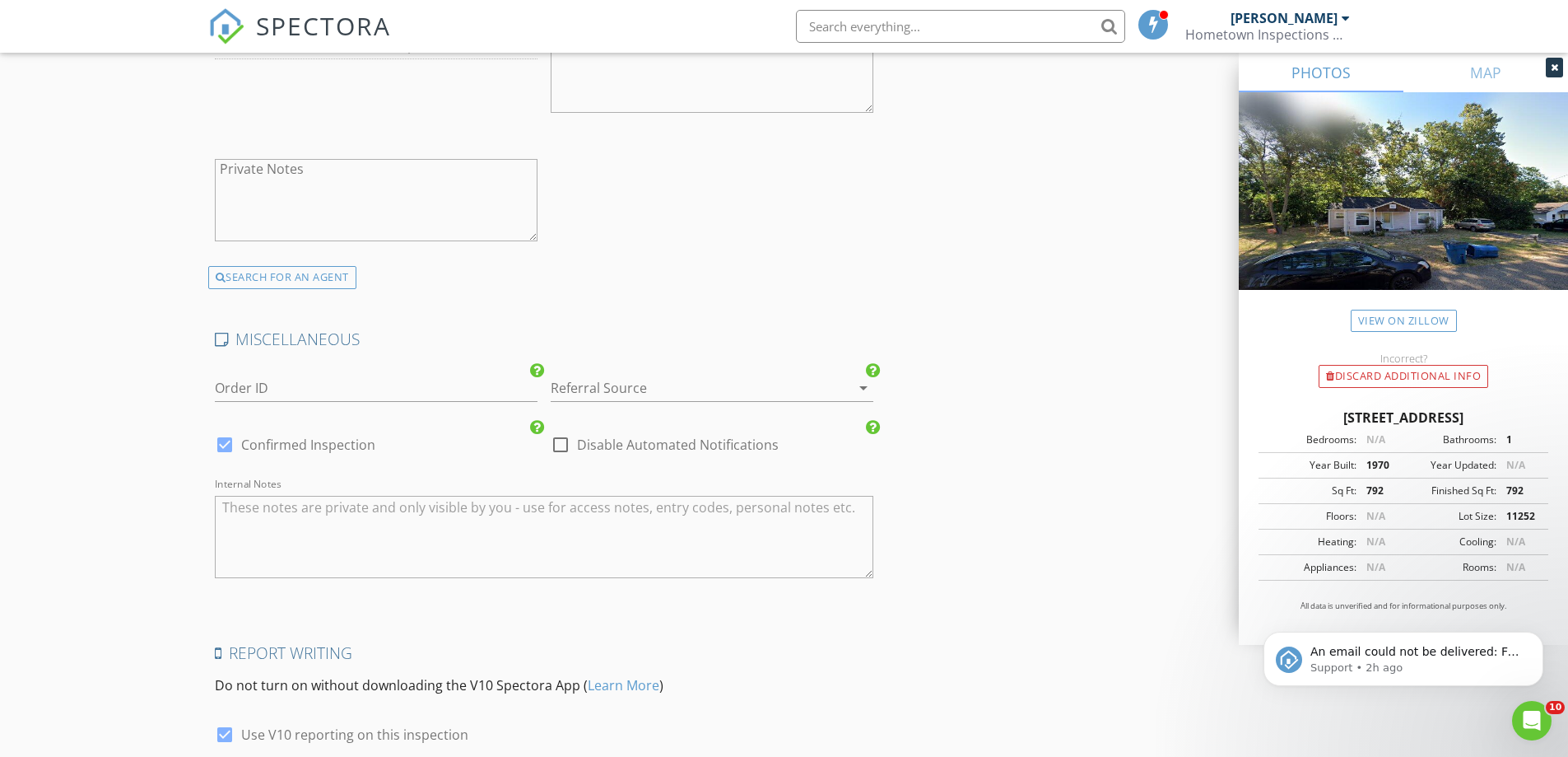
click at [336, 515] on textarea "Internal Notes" at bounding box center [545, 538] width 660 height 83
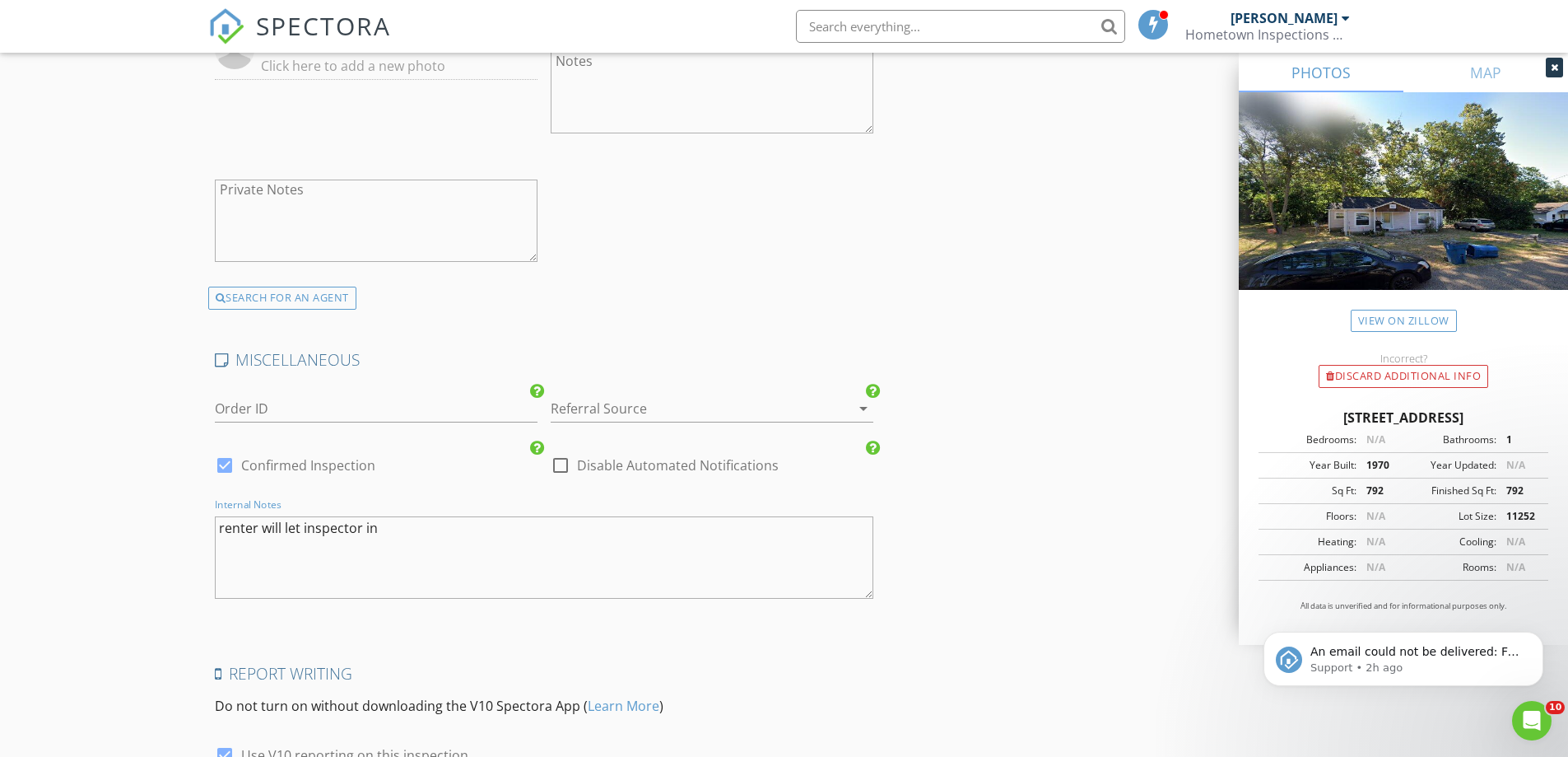
scroll to position [3192, 0]
type textarea "renter will let inspector in"
